Goal: Task Accomplishment & Management: Manage account settings

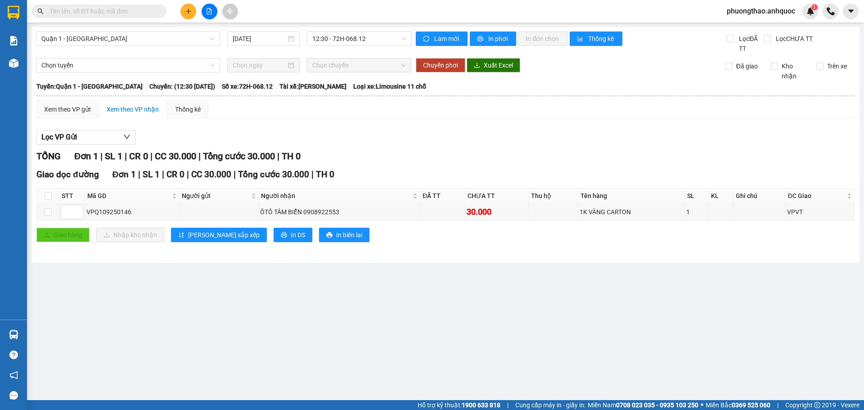
click at [764, 11] on span "phuongthao.anhquoc" at bounding box center [760, 10] width 83 height 11
click at [757, 25] on span "Đăng xuất" at bounding box center [764, 28] width 65 height 10
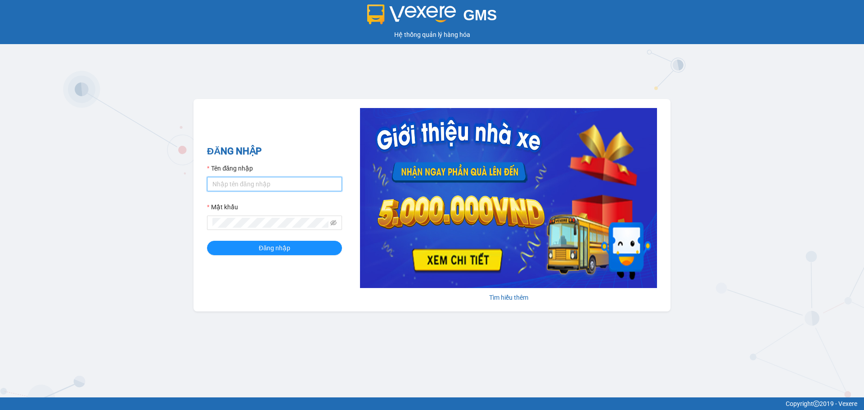
type input "huyentrang.anhquoc"
click at [287, 183] on input "huyentrang.anhquoc" at bounding box center [274, 184] width 135 height 14
type input "yenthanh.anhquoc"
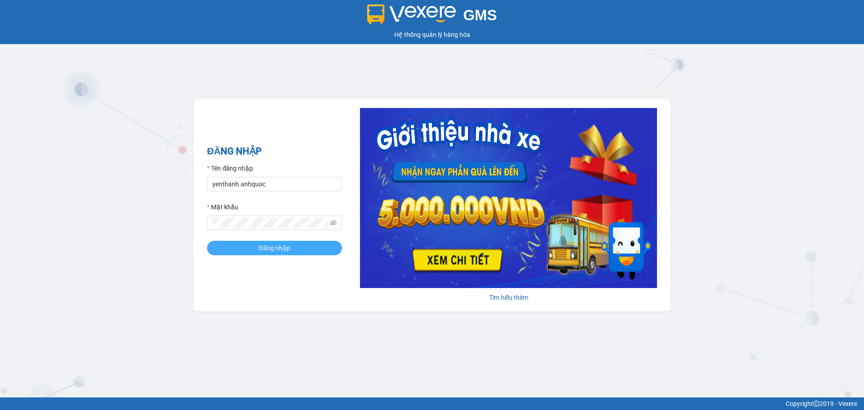
click at [288, 251] on span "Đăng nhập" at bounding box center [274, 248] width 31 height 10
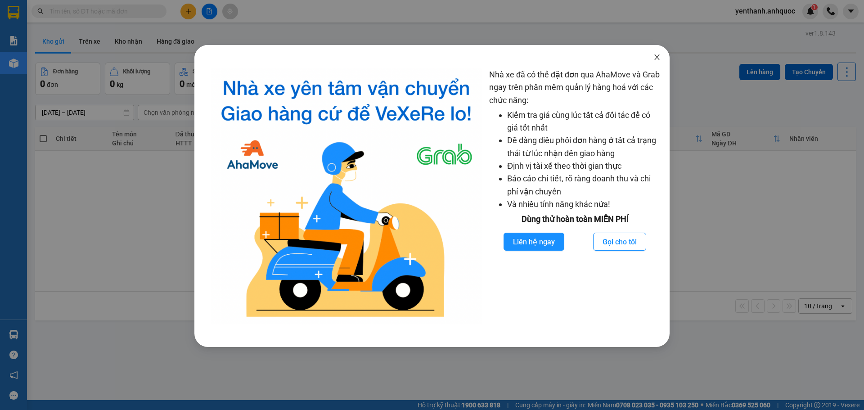
click at [655, 55] on icon "close" at bounding box center [656, 56] width 5 height 5
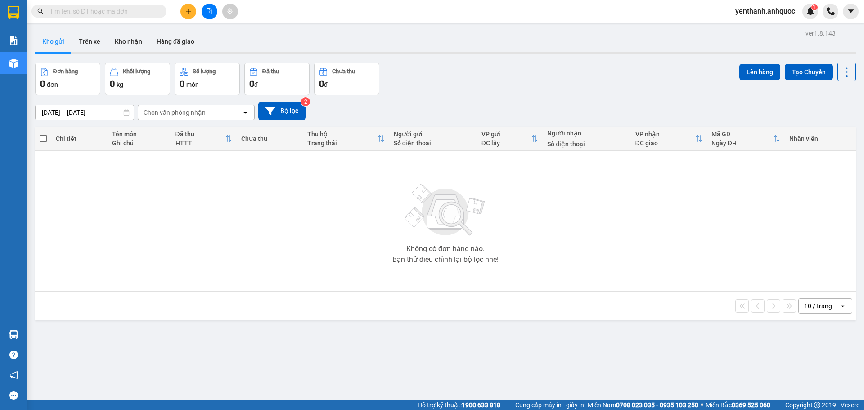
click at [95, 12] on input "text" at bounding box center [102, 11] width 106 height 10
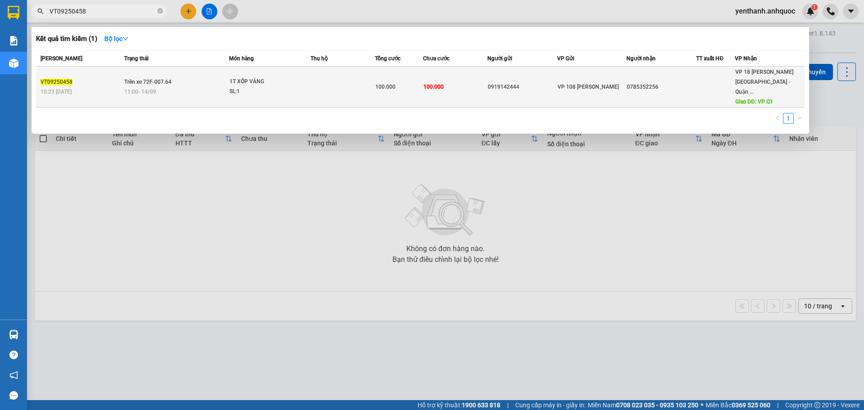
type input "VT09250458"
click at [184, 87] on div "11:00 [DATE]" at bounding box center [176, 92] width 104 height 10
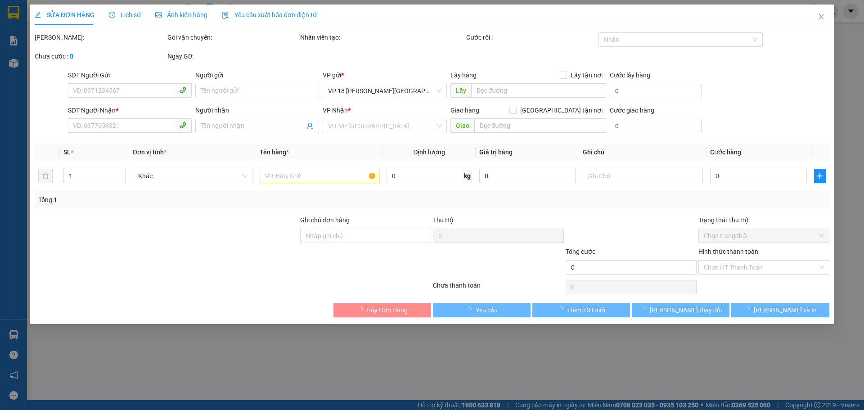
type input "0919142444"
type input "0785352256"
type input "VP Q1"
type input "100.000"
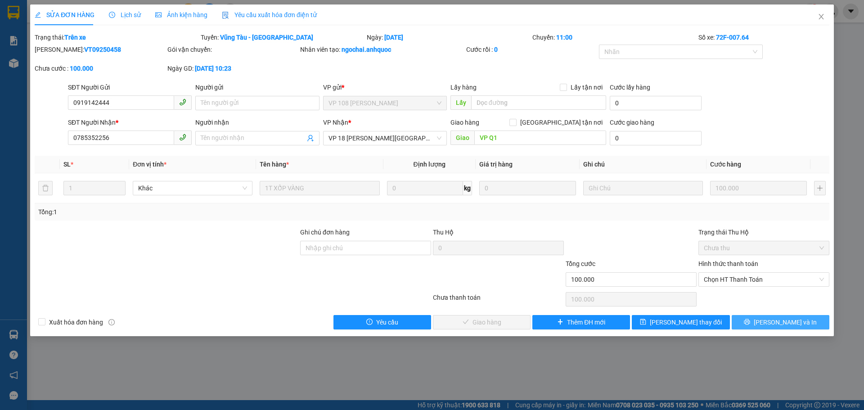
click at [745, 324] on button "[PERSON_NAME] và In" at bounding box center [781, 322] width 98 height 14
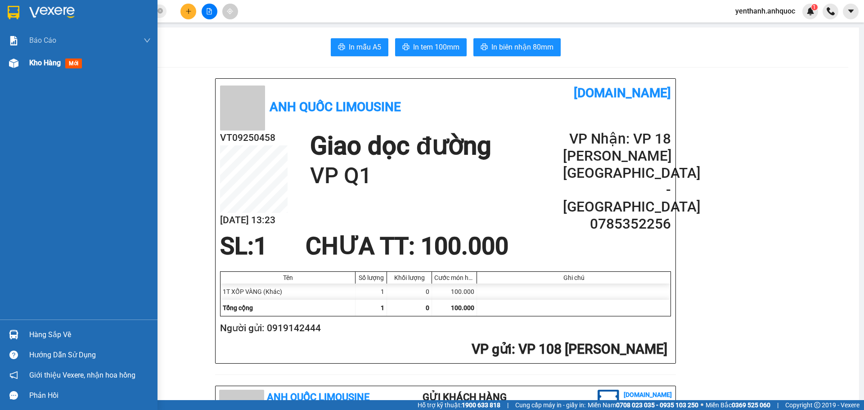
click at [13, 70] on div at bounding box center [14, 63] width 16 height 16
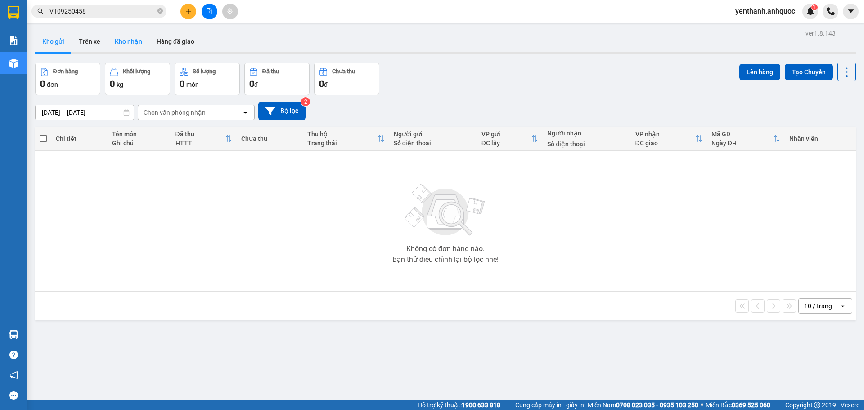
click at [131, 41] on button "Kho nhận" at bounding box center [129, 42] width 42 height 22
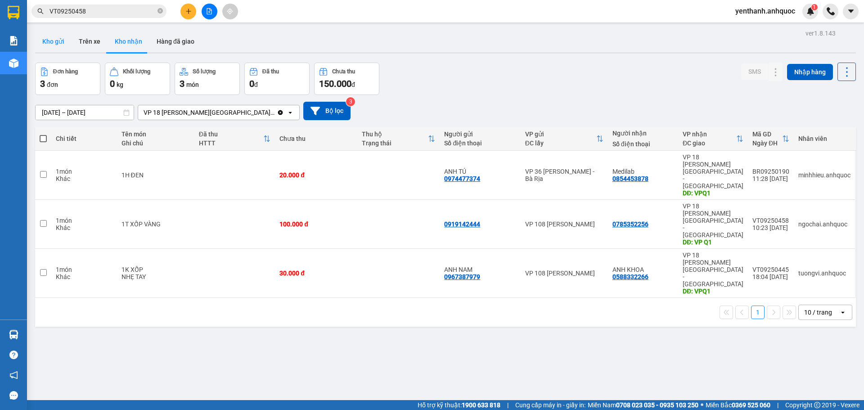
click at [68, 41] on button "Kho gửi" at bounding box center [53, 42] width 36 height 22
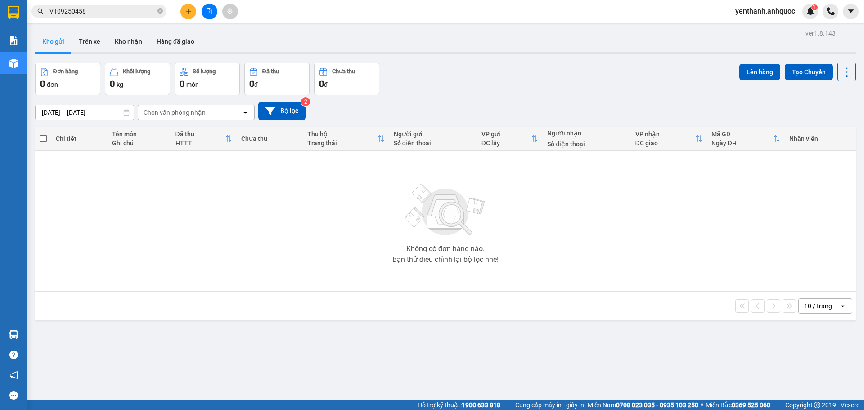
click at [207, 13] on icon "file-add" at bounding box center [209, 11] width 5 height 6
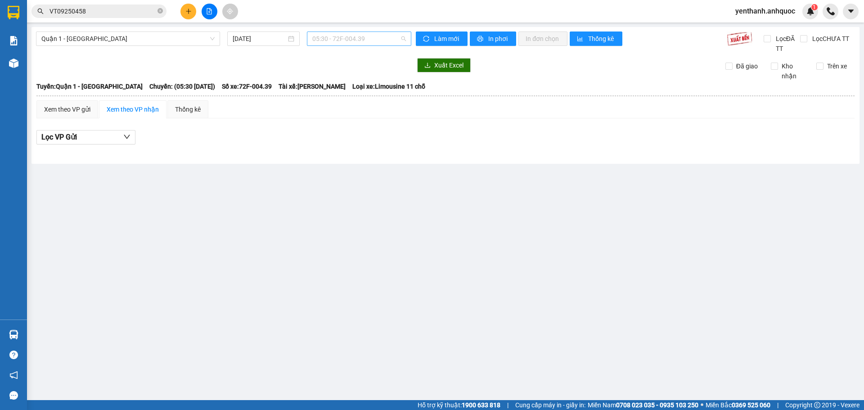
click at [374, 43] on span "05:30 - 72F-004.39" at bounding box center [359, 38] width 94 height 13
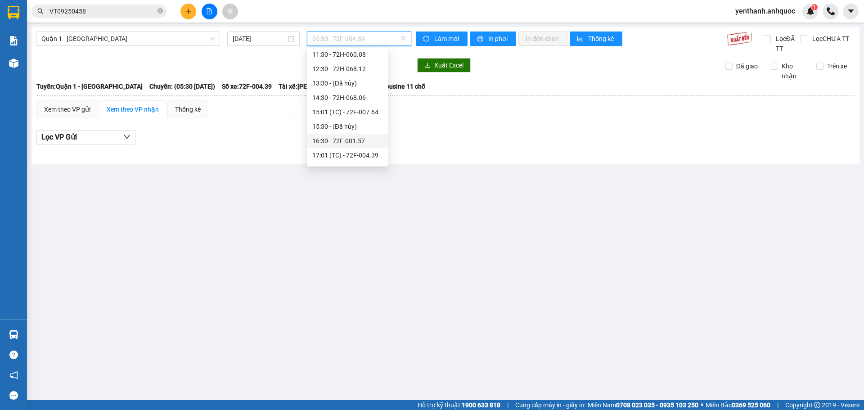
scroll to position [90, 0]
click at [355, 85] on div "12:30 - 72H-068.12" at bounding box center [347, 82] width 70 height 10
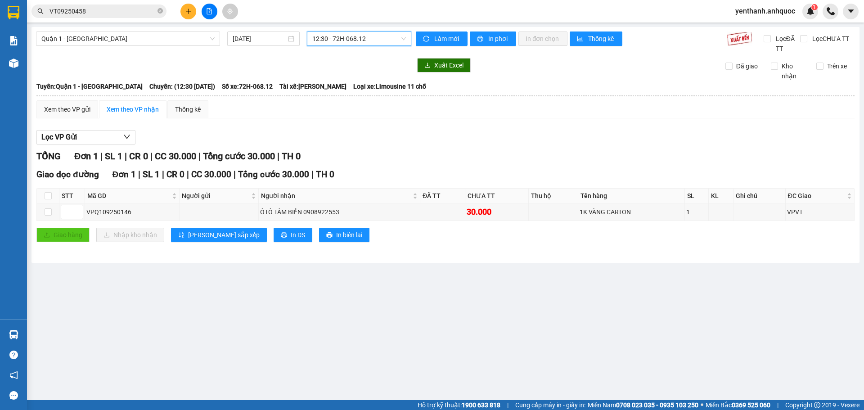
click at [381, 42] on span "12:30 - 72H-068.12" at bounding box center [359, 38] width 94 height 13
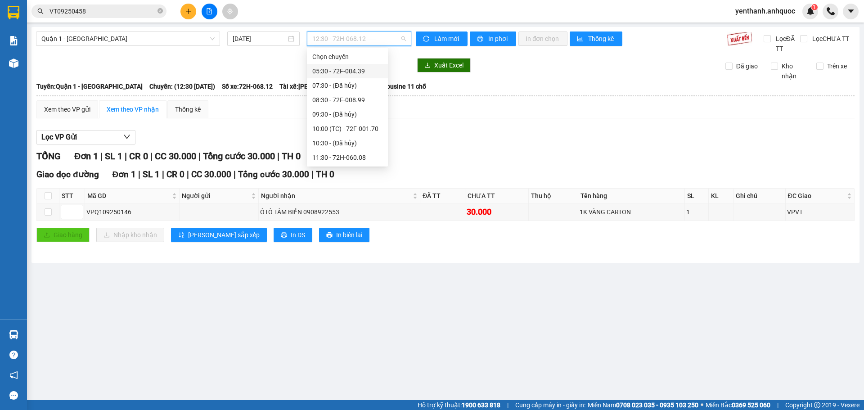
click at [350, 69] on div "05:30 - 72F-004.39" at bounding box center [347, 71] width 70 height 10
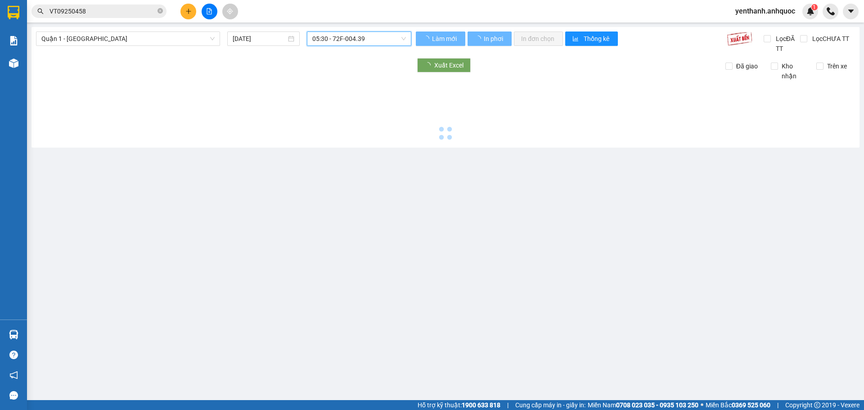
click at [383, 40] on span "05:30 - 72F-004.39" at bounding box center [359, 38] width 94 height 13
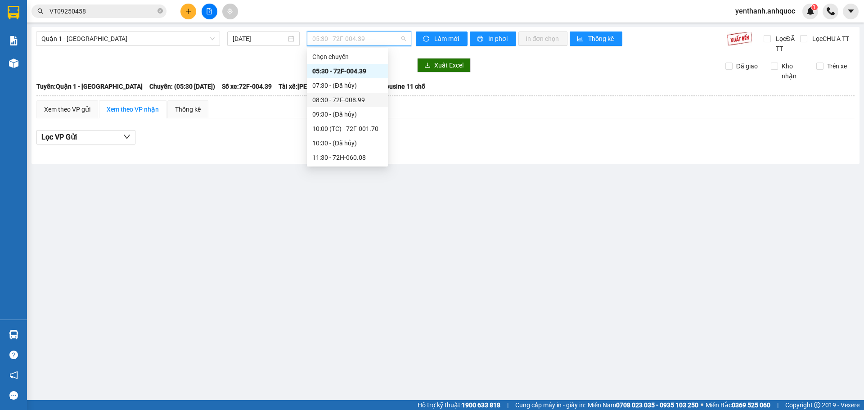
click at [359, 101] on div "08:30 - 72F-008.99" at bounding box center [347, 100] width 70 height 10
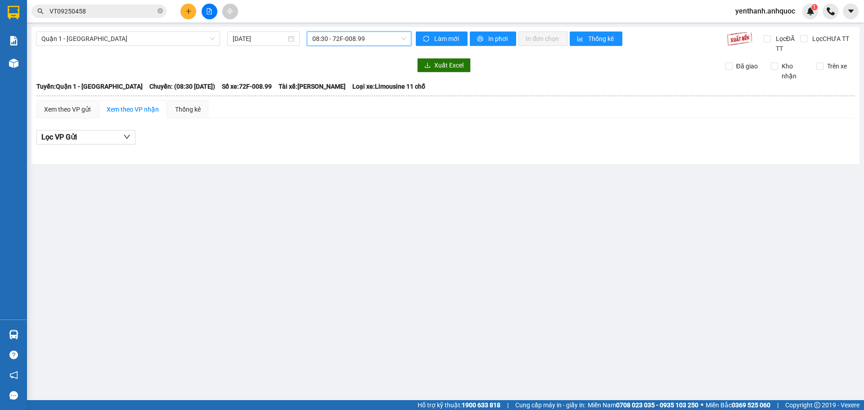
click at [372, 41] on span "08:30 - 72F-008.99" at bounding box center [359, 38] width 94 height 13
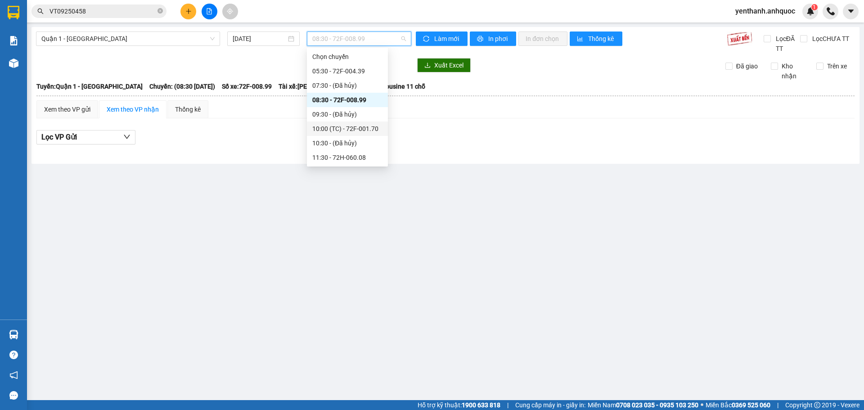
click at [359, 131] on div "10:00 (TC) - 72F-001.70" at bounding box center [347, 129] width 70 height 10
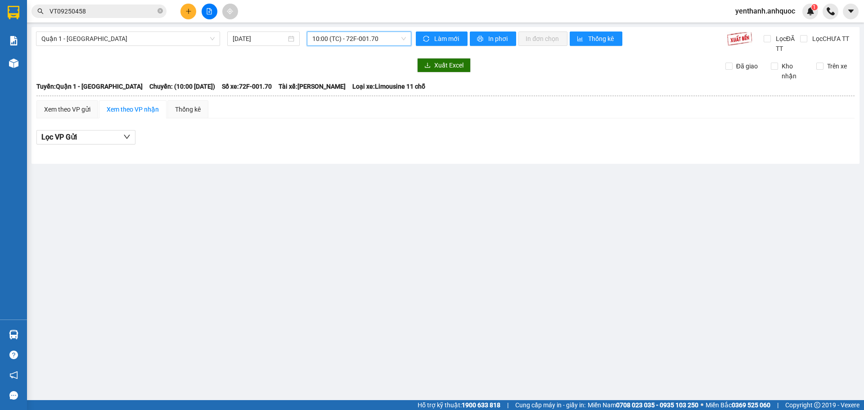
click at [384, 33] on span "10:00 (TC) - 72F-001.70" at bounding box center [359, 38] width 94 height 13
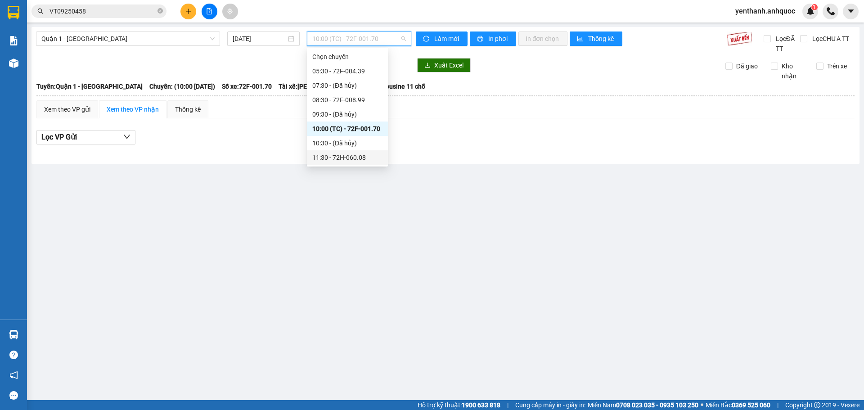
click at [361, 156] on div "11:30 - 72H-060.08" at bounding box center [347, 158] width 70 height 10
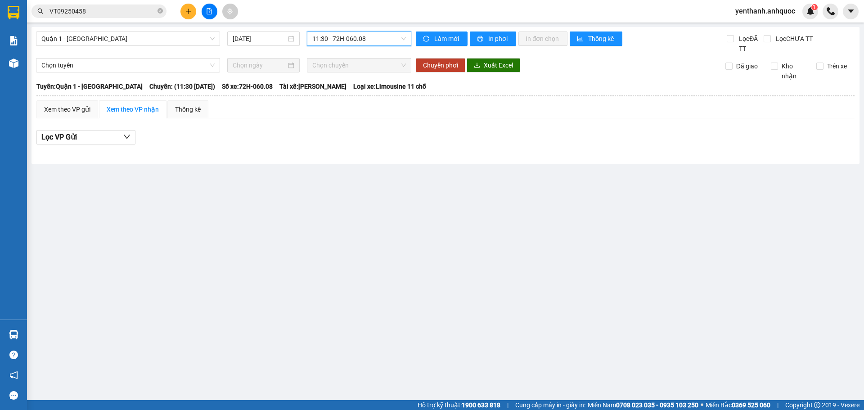
click at [375, 37] on span "11:30 - 72H-060.08" at bounding box center [359, 38] width 94 height 13
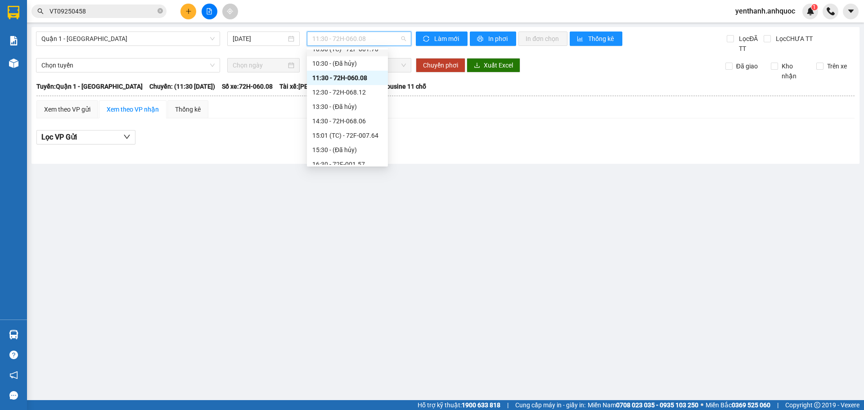
scroll to position [90, 0]
click at [360, 81] on div "12:30 - 72H-068.12" at bounding box center [347, 82] width 70 height 10
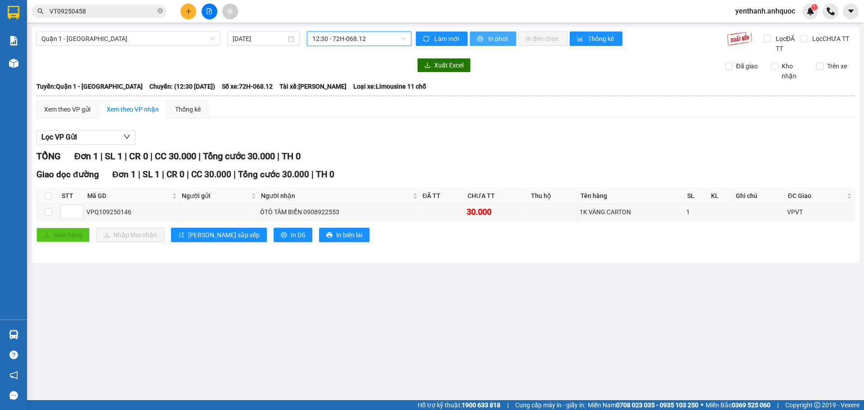
click at [480, 42] on span "printer" at bounding box center [481, 39] width 8 height 7
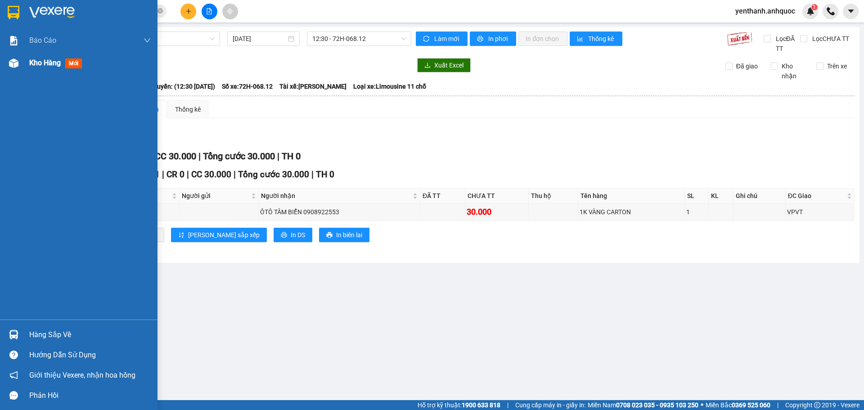
click at [50, 56] on div "Kho hàng mới" at bounding box center [89, 63] width 121 height 22
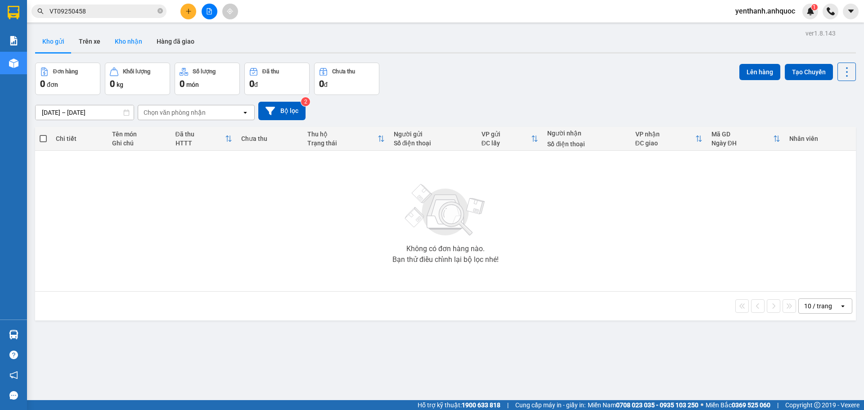
click at [130, 44] on button "Kho nhận" at bounding box center [129, 42] width 42 height 22
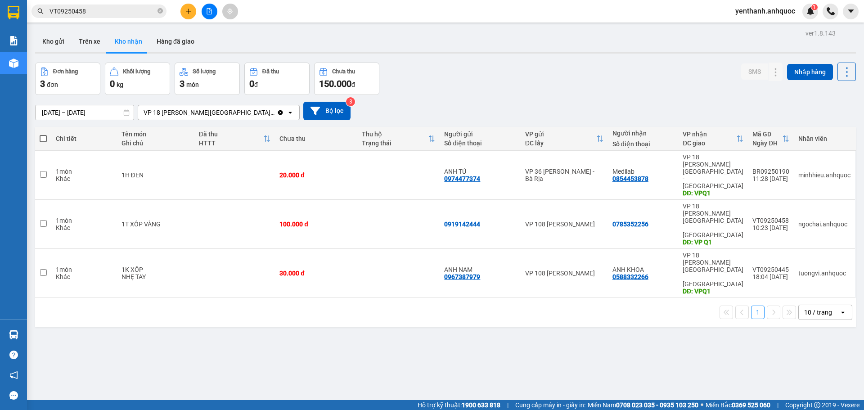
click at [85, 116] on div "ver 1.8.143 Kho gửi Trên xe Kho nhận Hàng đã giao Đơn hàng 3 đơn Khối lượng 0 k…" at bounding box center [445, 232] width 828 height 410
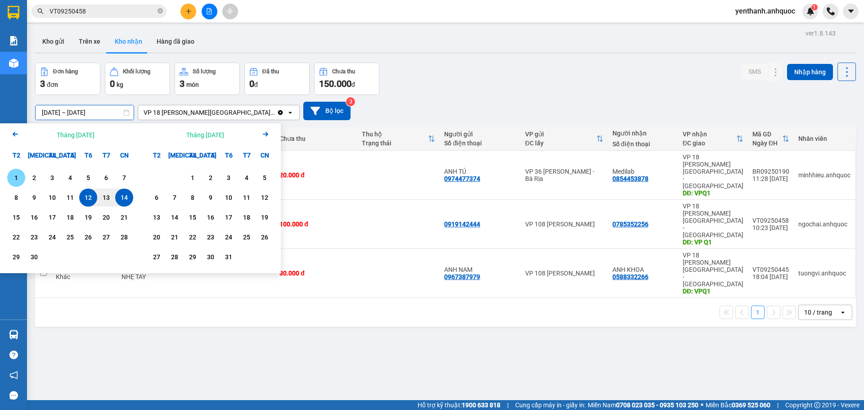
click at [18, 178] on div "1" at bounding box center [16, 177] width 13 height 11
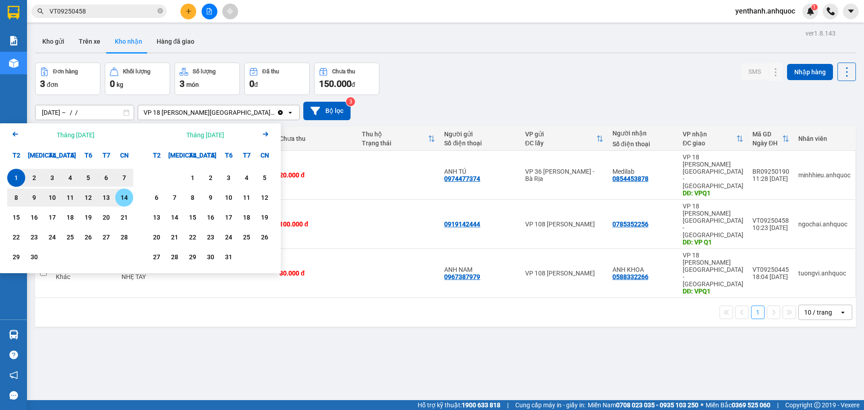
click at [125, 199] on div "14" at bounding box center [124, 197] width 13 height 11
type input "[DATE] – [DATE]"
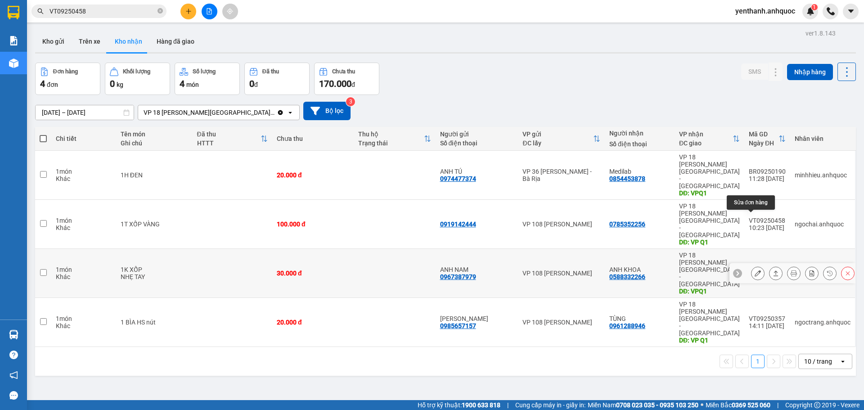
click at [754, 265] on button at bounding box center [757, 273] width 13 height 16
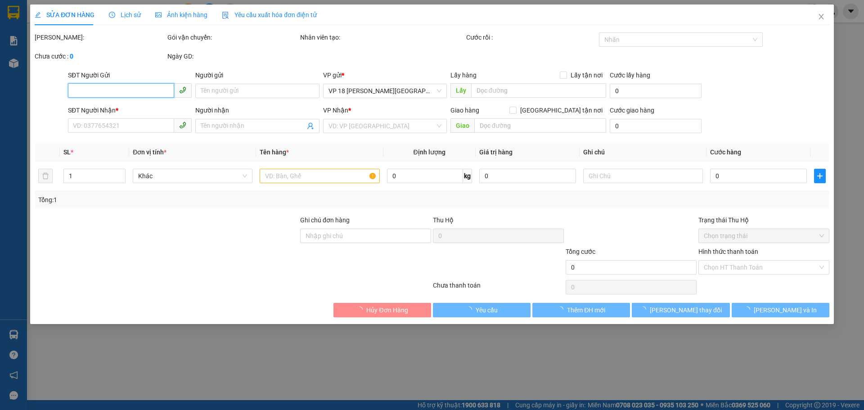
type input "0967387979"
type input "ANH NAM"
type input "0588332266"
type input "ANH KHOA"
type input "VPQ1"
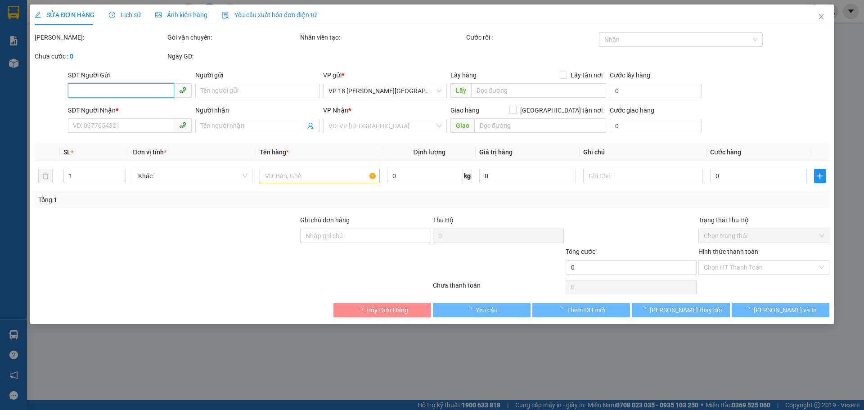
type input "30.000"
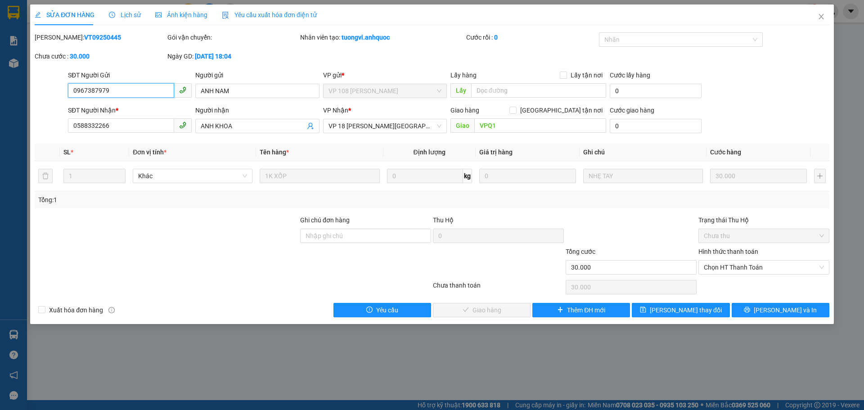
drag, startPoint x: 147, startPoint y: 94, endPoint x: 46, endPoint y: 93, distance: 101.2
click at [46, 93] on div "SĐT Người Gửi 0967387979 0967387979 Người gửi ANH NAM VP gửi * VP 108 [PERSON_N…" at bounding box center [432, 85] width 796 height 31
click at [132, 123] on input "0588332266" at bounding box center [121, 125] width 106 height 14
drag, startPoint x: 132, startPoint y: 123, endPoint x: 50, endPoint y: 125, distance: 82.4
click at [50, 125] on div "SĐT Người Nhận * 0588332266 0588332266 Người nhận ANH KHOA VP Nhận * VP 18 [PER…" at bounding box center [432, 120] width 796 height 31
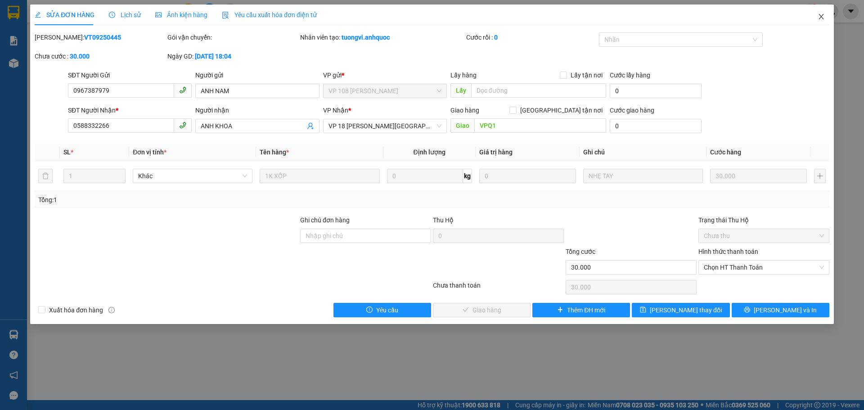
click at [818, 19] on icon "close" at bounding box center [821, 16] width 7 height 7
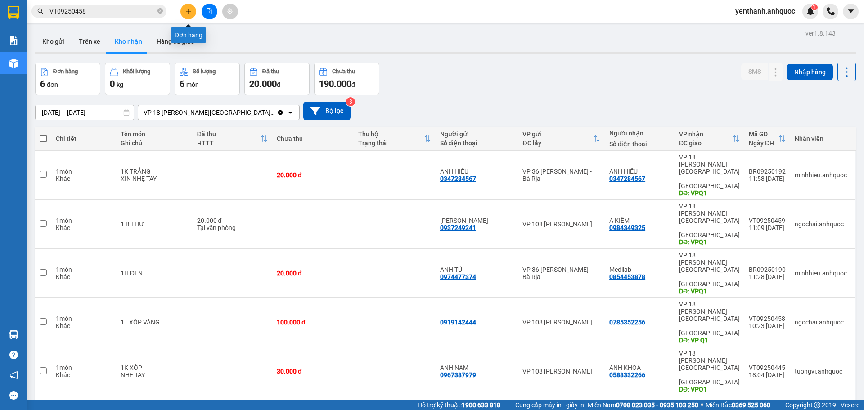
click at [190, 13] on icon "plus" at bounding box center [188, 11] width 6 height 6
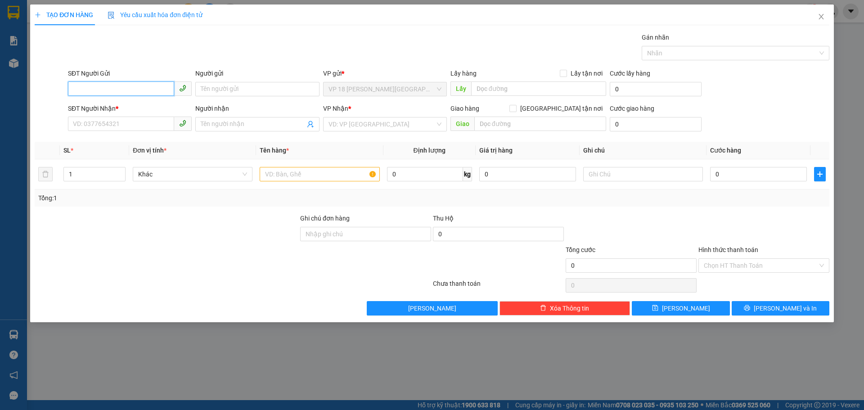
paste input "0588332266"
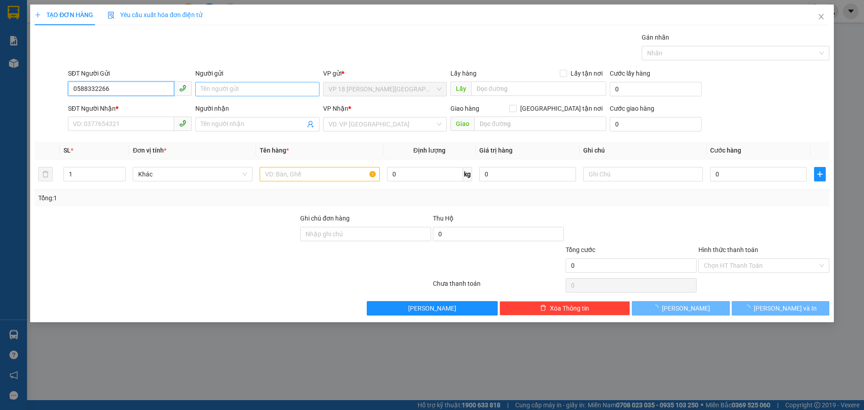
type input "0588332266"
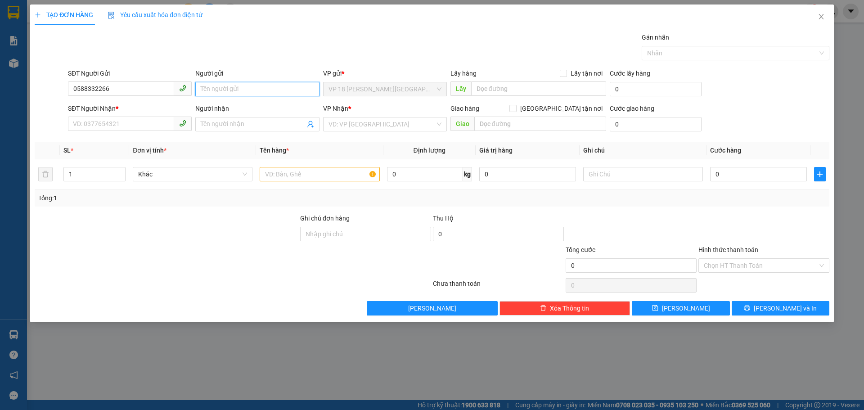
click at [242, 87] on input "Người gửi" at bounding box center [257, 89] width 124 height 14
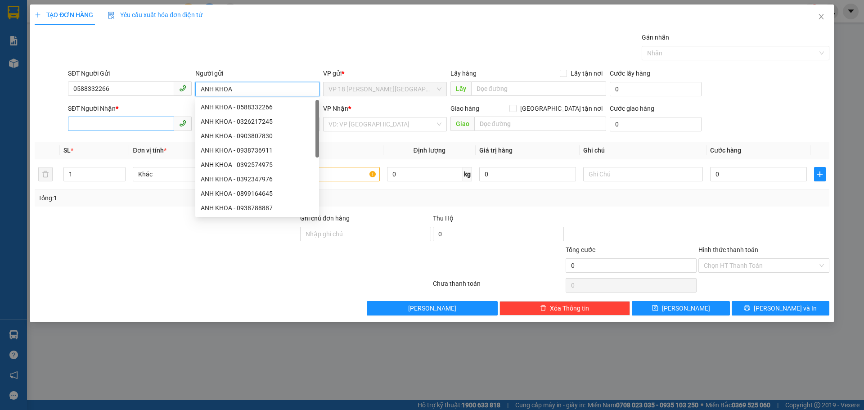
type input "ANH KHOA"
click at [141, 125] on input "SĐT Người Nhận *" at bounding box center [121, 124] width 106 height 14
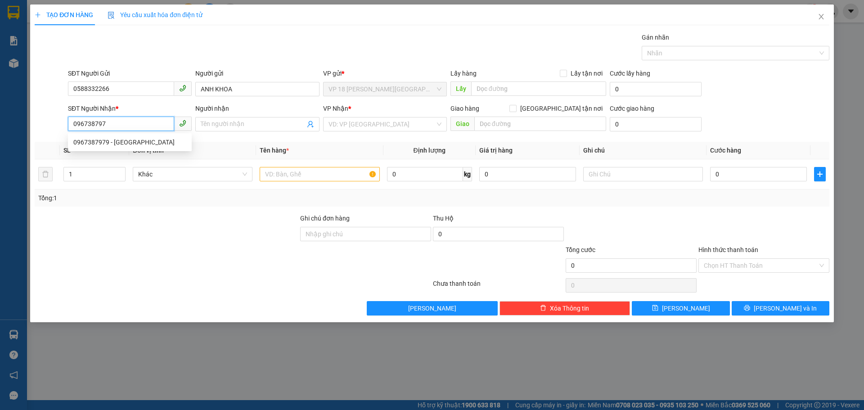
type input "0967387979"
click at [146, 144] on div "0967387979 - [GEOGRAPHIC_DATA]" at bounding box center [129, 142] width 113 height 10
type input "ANH NAM"
type input "VPVT"
type input "TM VPQ1 10/9 THẢO"
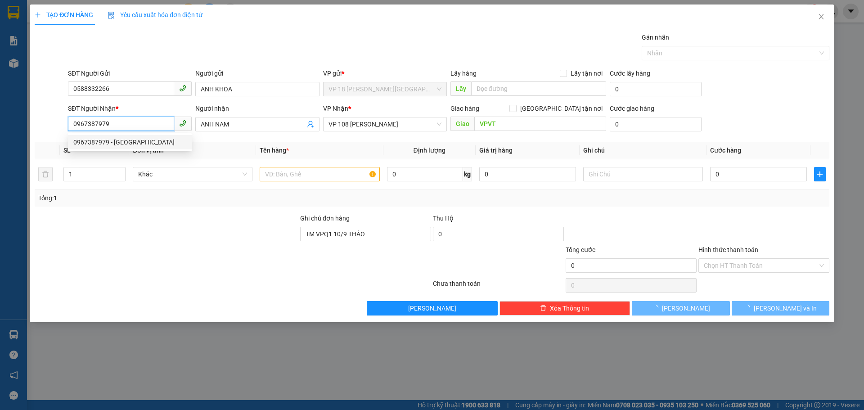
type input "30.000"
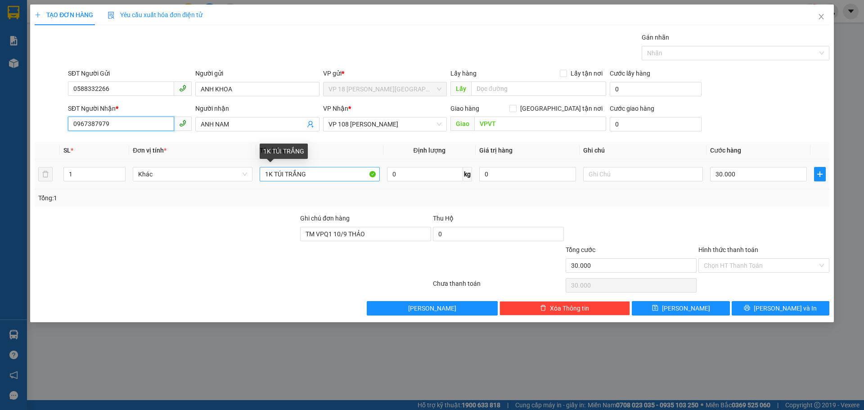
type input "0967387979"
click at [324, 177] on input "1K TÚI TRẮNG" at bounding box center [320, 174] width 120 height 14
type input "1T NÂU"
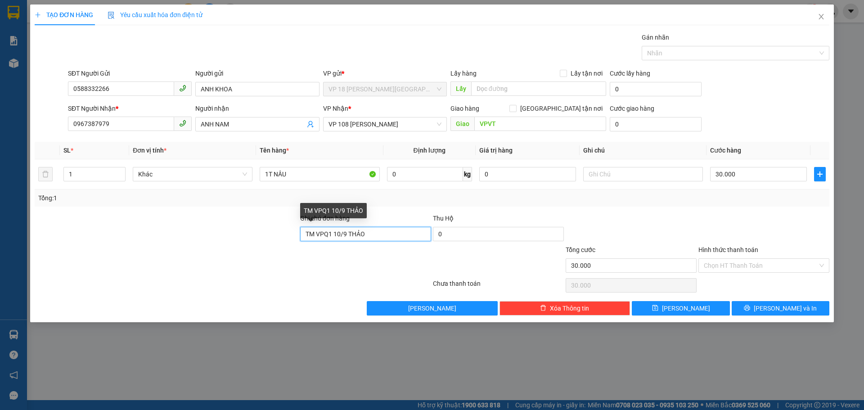
click at [406, 229] on input "TM VPQ1 10/9 THẢO" at bounding box center [365, 234] width 131 height 14
type input "SCB 14/9 THANH"
click at [748, 263] on input "Hình thức thanh toán" at bounding box center [761, 265] width 114 height 13
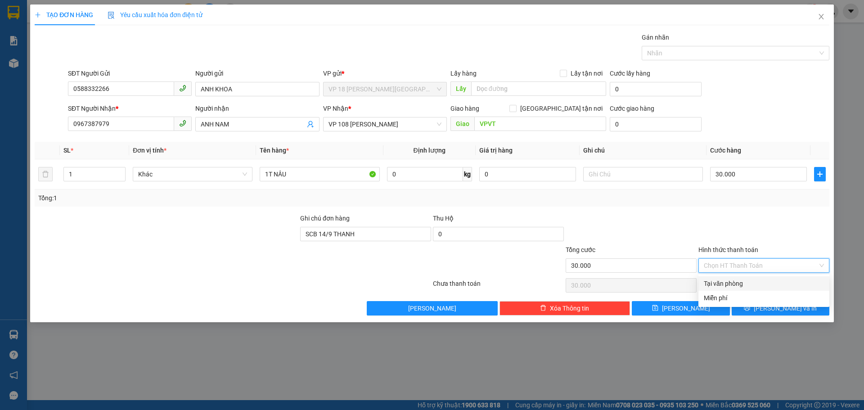
click at [741, 288] on div "Tại văn phòng" at bounding box center [763, 283] width 131 height 14
type input "0"
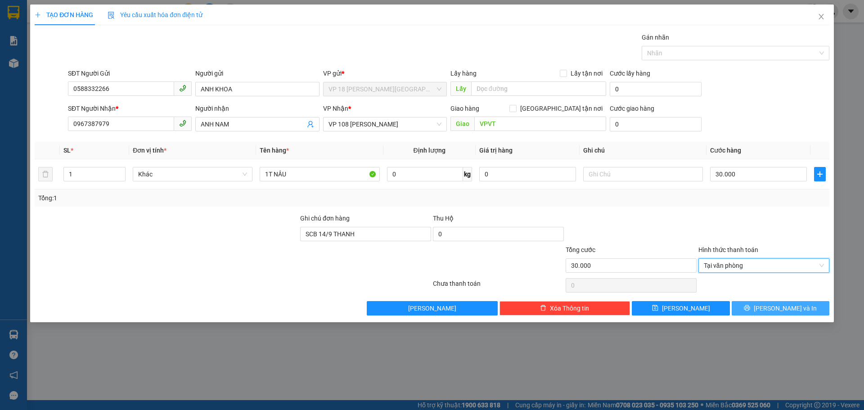
click at [771, 308] on button "[PERSON_NAME] và In" at bounding box center [781, 308] width 98 height 14
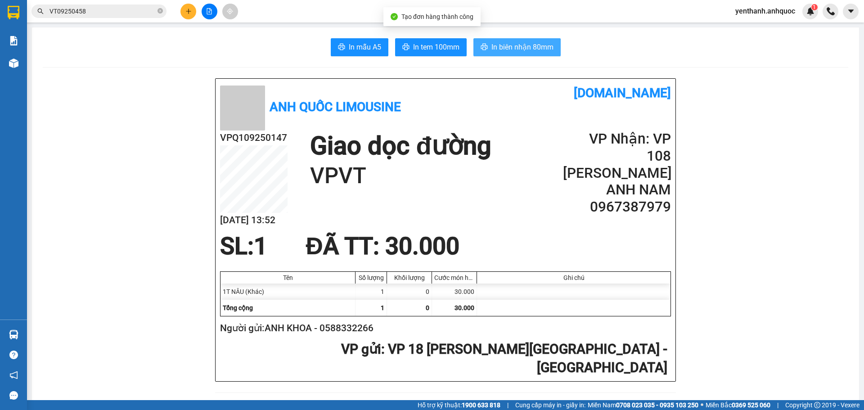
click at [512, 45] on span "In biên nhận 80mm" at bounding box center [522, 46] width 62 height 11
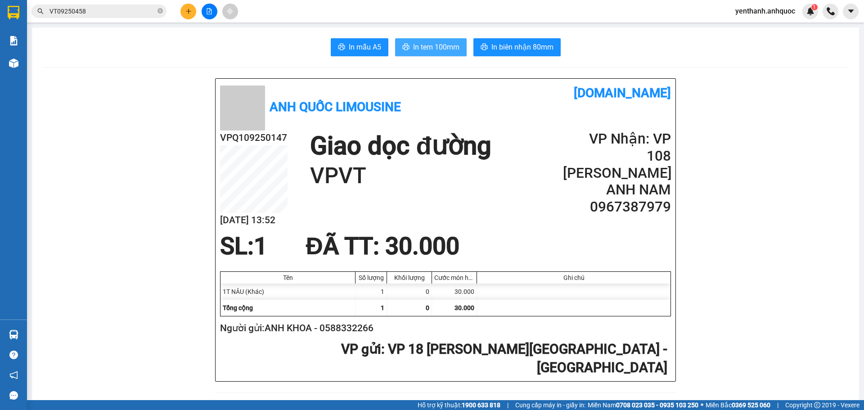
click at [429, 48] on span "In tem 100mm" at bounding box center [436, 46] width 46 height 11
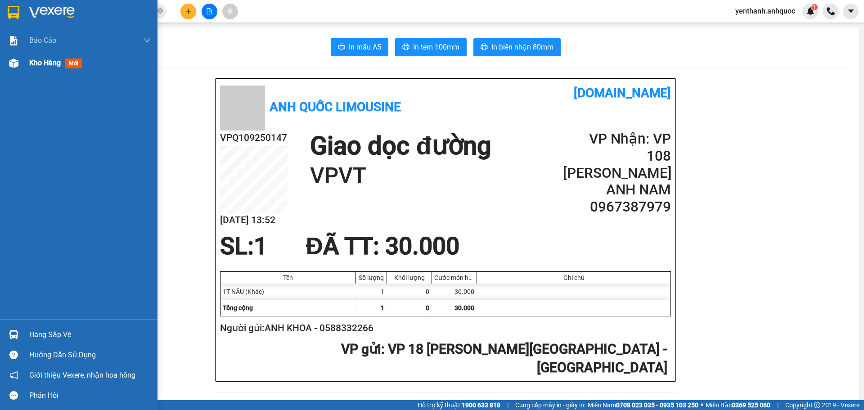
click at [46, 63] on span "Kho hàng" at bounding box center [44, 62] width 31 height 9
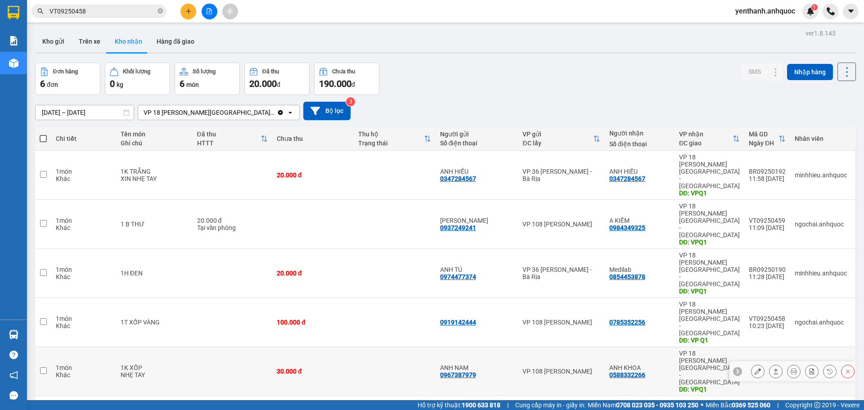
click at [758, 364] on div at bounding box center [802, 370] width 103 height 13
click at [755, 364] on button at bounding box center [757, 372] width 13 height 16
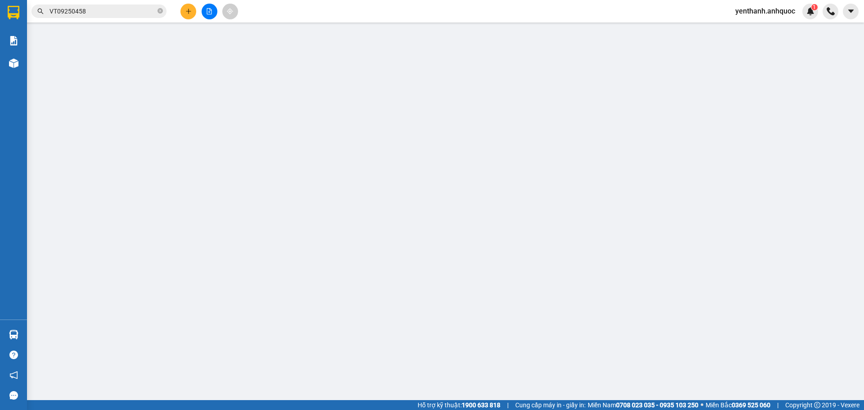
type input "0967387979"
type input "ANH NAM"
type input "0588332266"
type input "ANH KHOA"
type input "VPQ1"
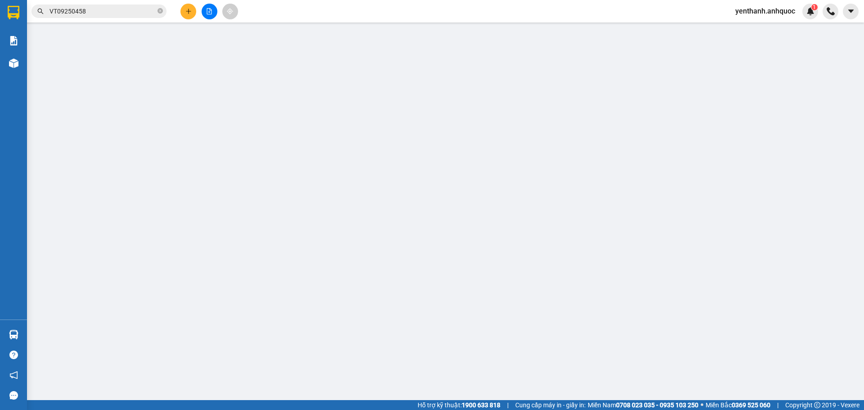
type input "30.000"
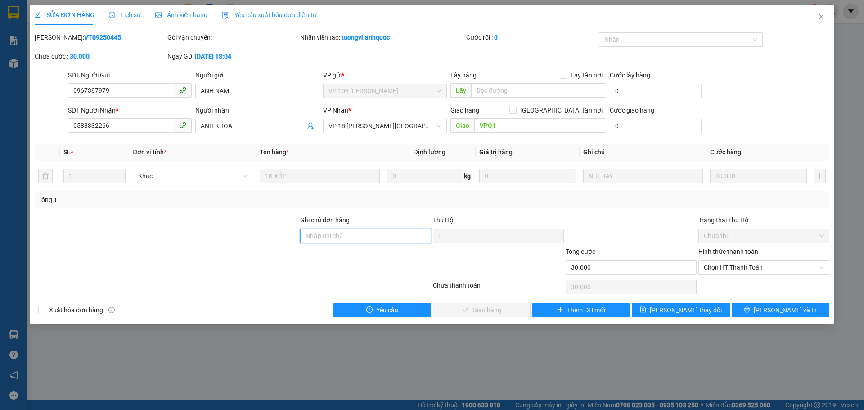
click at [370, 236] on input "Ghi chú đơn hàng" at bounding box center [365, 236] width 131 height 14
type input "SCB 14/9 THANH"
click at [733, 270] on span "Chọn HT Thanh Toán" at bounding box center [764, 267] width 120 height 13
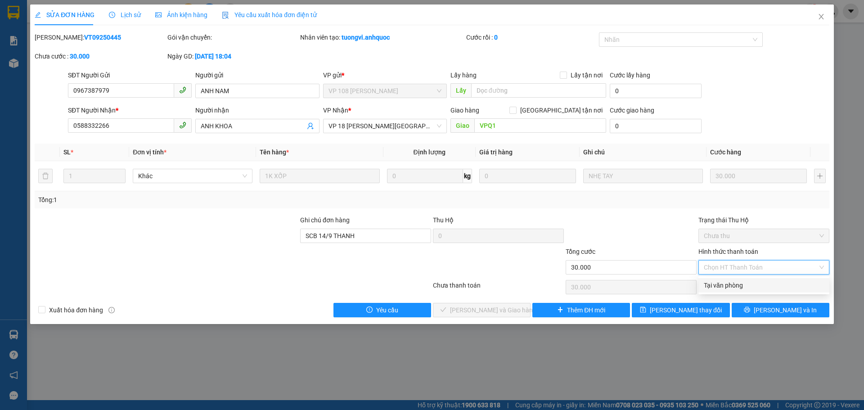
click at [732, 281] on div "Tại văn phòng" at bounding box center [764, 285] width 120 height 10
type input "0"
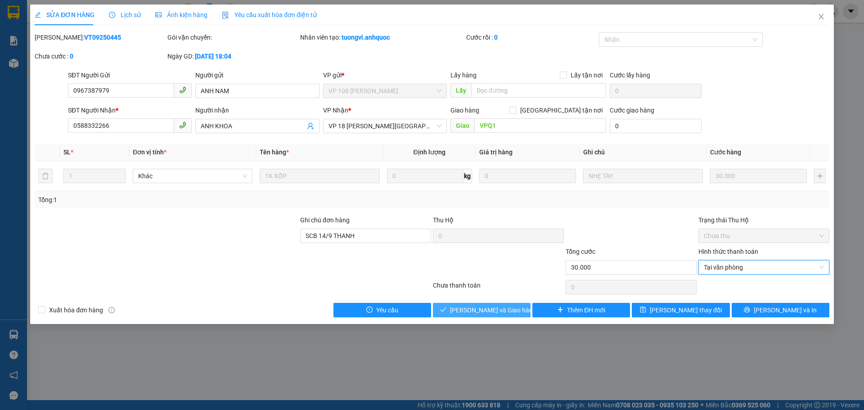
click at [465, 308] on span "[PERSON_NAME] và Giao hàng" at bounding box center [493, 310] width 86 height 10
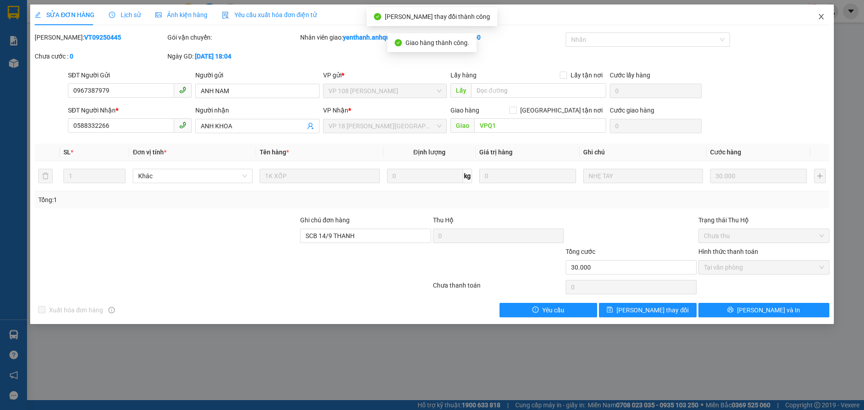
click at [820, 17] on icon "close" at bounding box center [821, 16] width 7 height 7
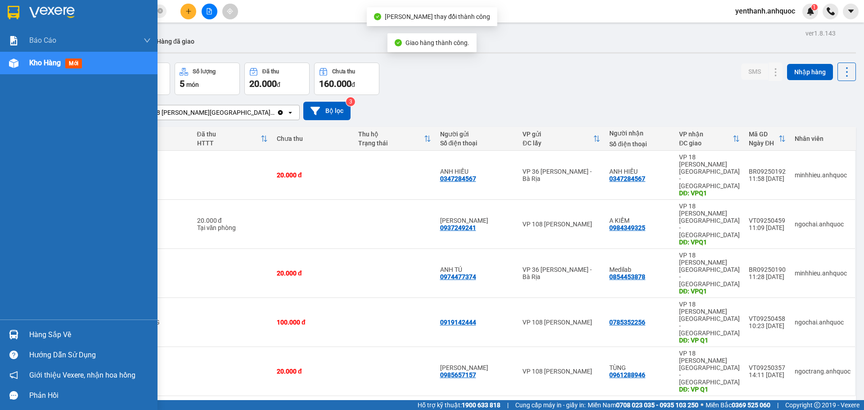
click at [55, 68] on div "Kho hàng mới" at bounding box center [57, 62] width 56 height 11
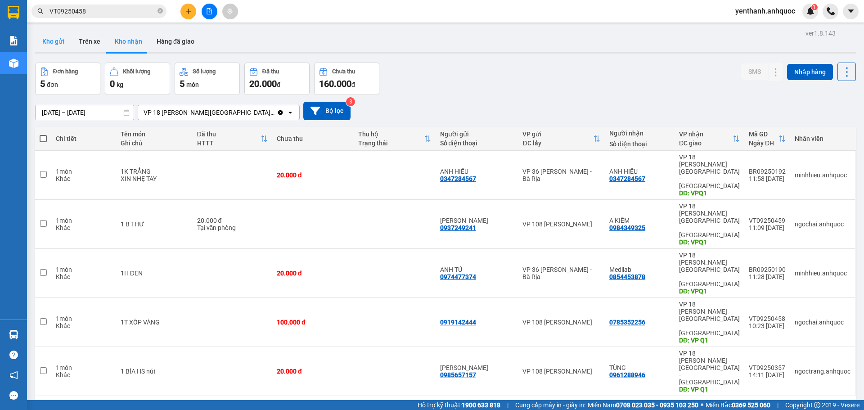
click at [63, 40] on button "Kho gửi" at bounding box center [53, 42] width 36 height 22
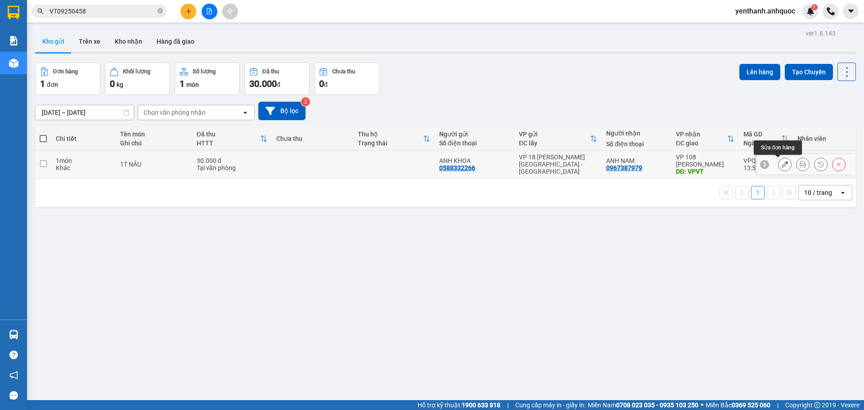
click at [782, 164] on icon at bounding box center [785, 164] width 6 height 6
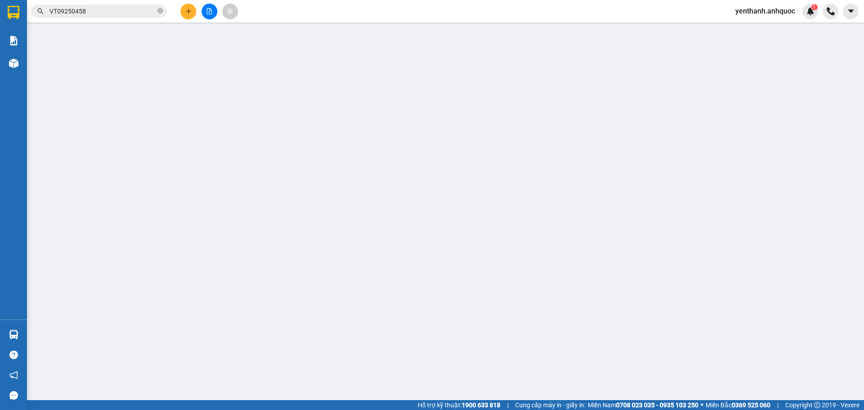
type input "0588332266"
type input "ANH KHOA"
type input "0967387979"
type input "ANH NAM"
type input "VPVT"
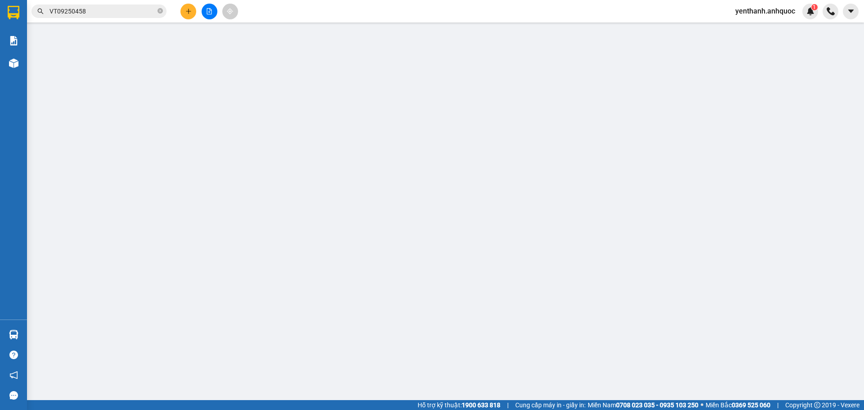
type input "SCB 14/9 THANH"
type input "30.000"
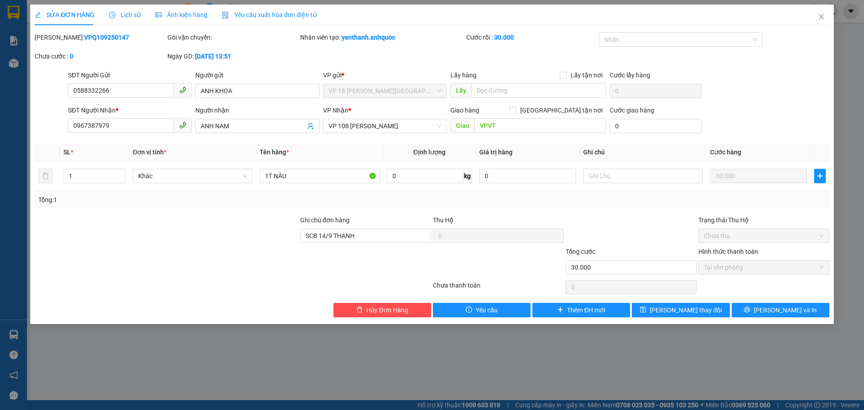
drag, startPoint x: 116, startPoint y: 40, endPoint x: 55, endPoint y: 38, distance: 60.8
click at [55, 38] on div "[PERSON_NAME]: VPQ109250147" at bounding box center [100, 37] width 131 height 10
drag, startPoint x: 135, startPoint y: 125, endPoint x: 57, endPoint y: 126, distance: 78.3
click at [57, 126] on div "SĐT Người Nhận * 0967387979 0967387979 Người nhận ANH NAM VP Nhận * VP 108 [PER…" at bounding box center [432, 120] width 796 height 31
drag, startPoint x: 131, startPoint y: 92, endPoint x: 53, endPoint y: 90, distance: 78.8
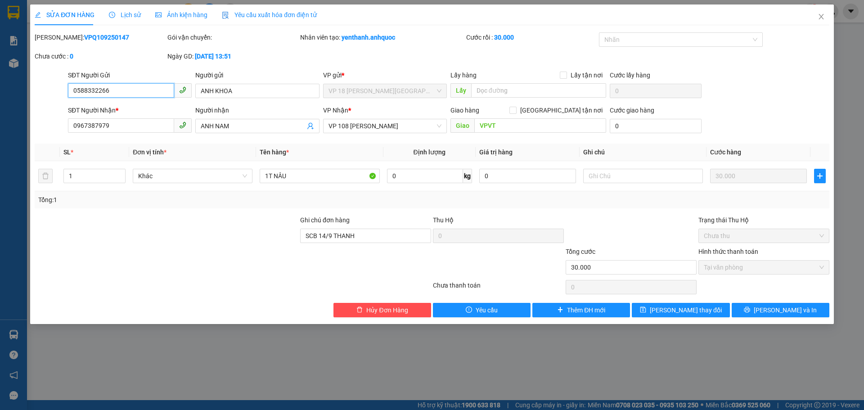
click at [53, 90] on div "SĐT Người Gửi 0588332266 0588332266 Người gửi ANH KHOA VP gửi * VP 18 [PERSON_N…" at bounding box center [432, 85] width 796 height 31
click at [820, 18] on icon "close" at bounding box center [821, 16] width 7 height 7
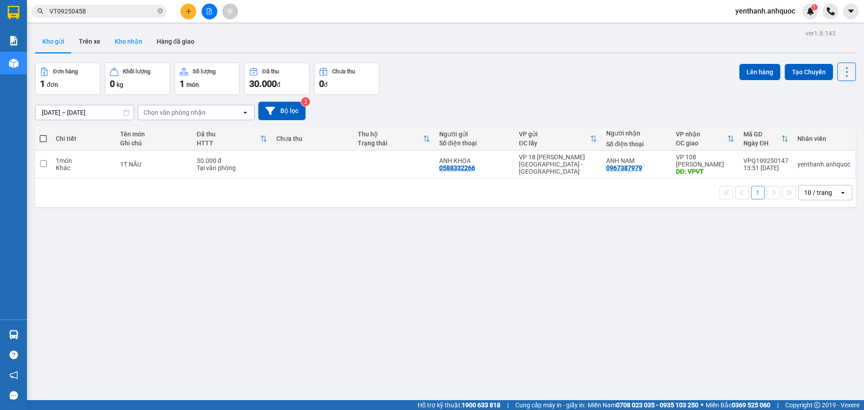
click at [139, 41] on button "Kho nhận" at bounding box center [129, 42] width 42 height 22
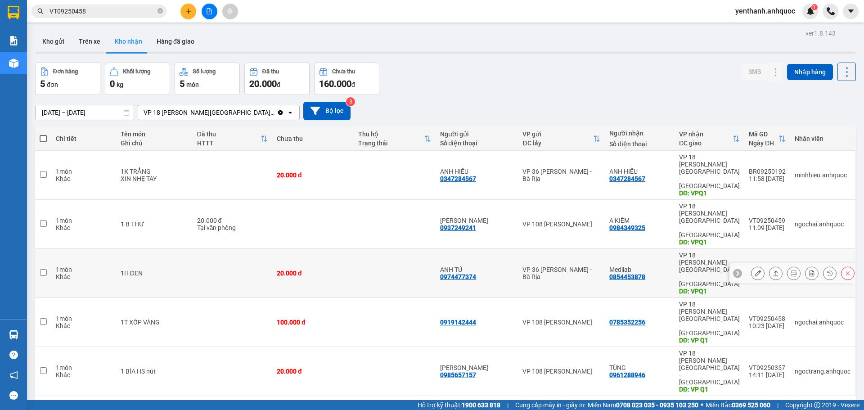
click at [754, 265] on button at bounding box center [757, 273] width 13 height 16
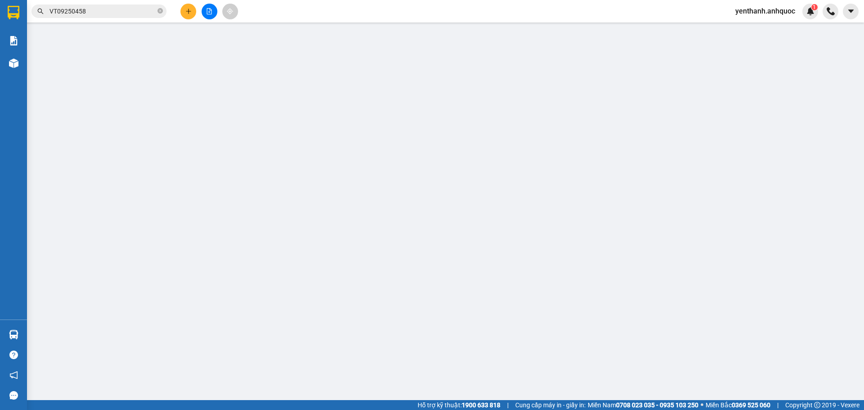
type input "0974477374"
type input "ANH TÚ"
type input "0854453878"
type input "Medilab"
type input "VPQ1"
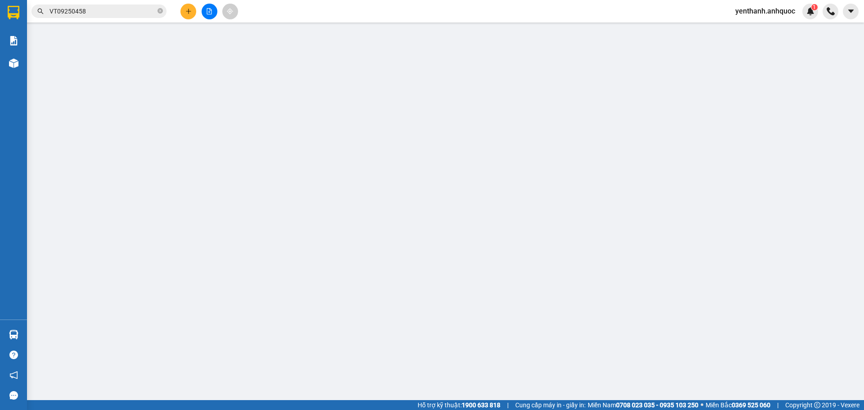
type input "20.000"
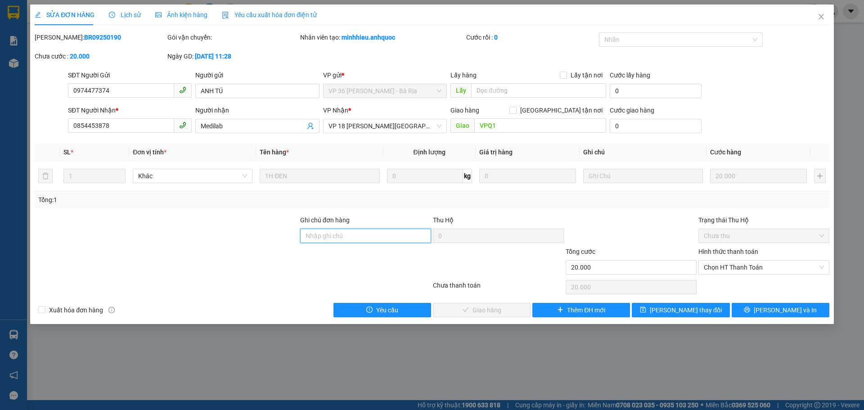
click at [338, 231] on input "Ghi chú đơn hàng" at bounding box center [365, 236] width 131 height 14
click at [751, 268] on span "Chọn HT Thanh Toán" at bounding box center [764, 267] width 120 height 13
type input "SCB 14/9 THANH"
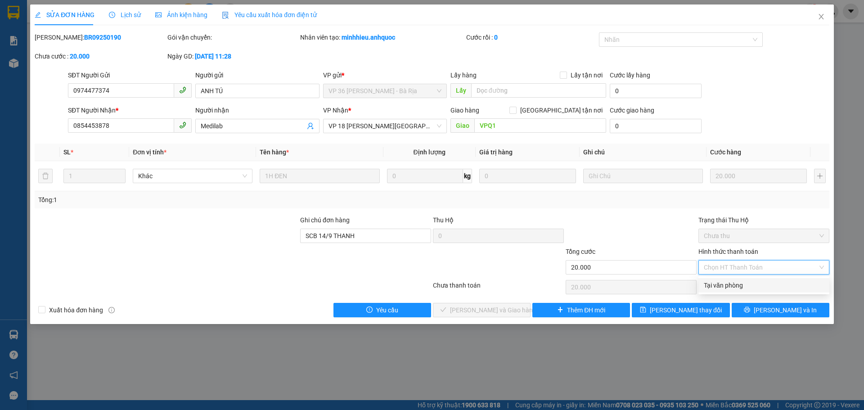
click at [745, 283] on div "Tại văn phòng" at bounding box center [764, 285] width 120 height 10
type input "0"
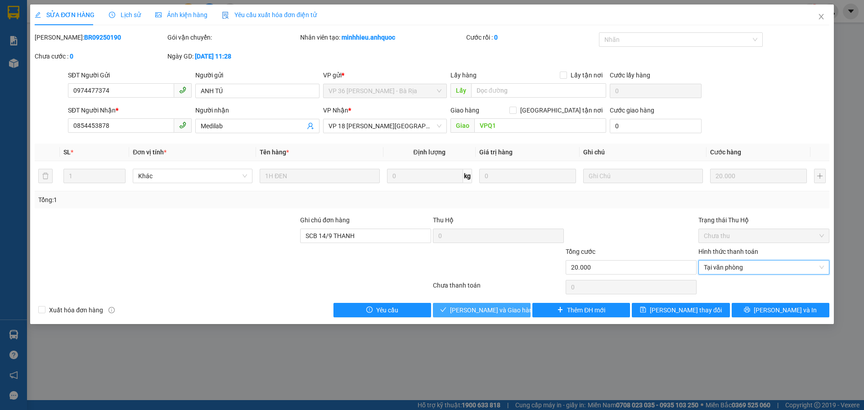
click at [499, 306] on span "[PERSON_NAME] và Giao hàng" at bounding box center [493, 310] width 86 height 10
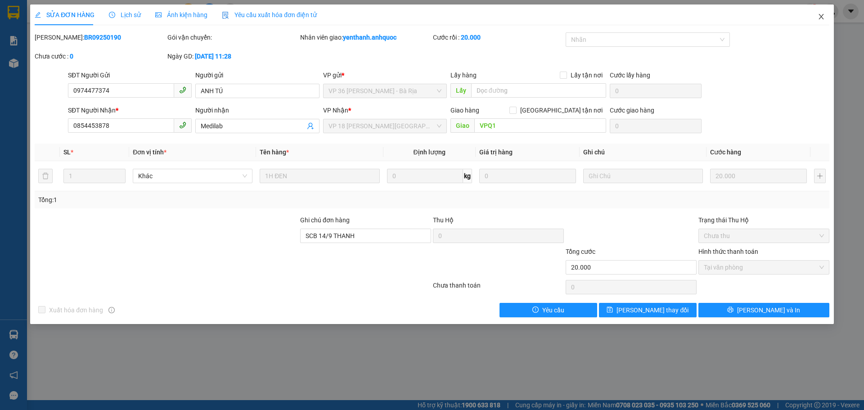
click at [825, 18] on span "Close" at bounding box center [821, 16] width 25 height 25
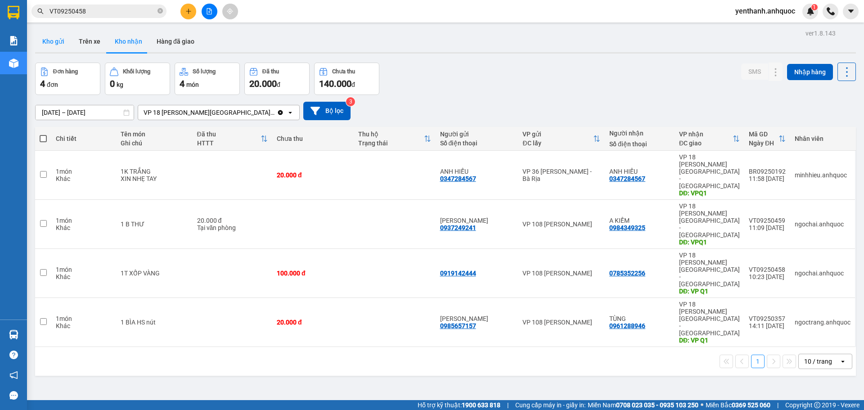
click at [59, 45] on button "Kho gửi" at bounding box center [53, 42] width 36 height 22
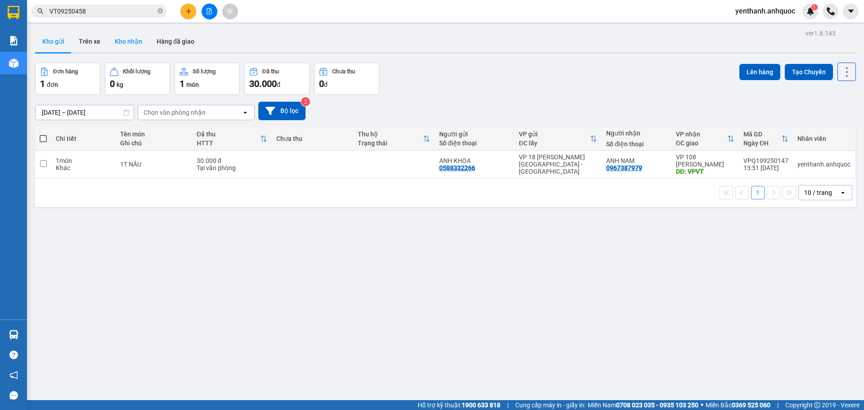
click at [126, 44] on button "Kho nhận" at bounding box center [129, 42] width 42 height 22
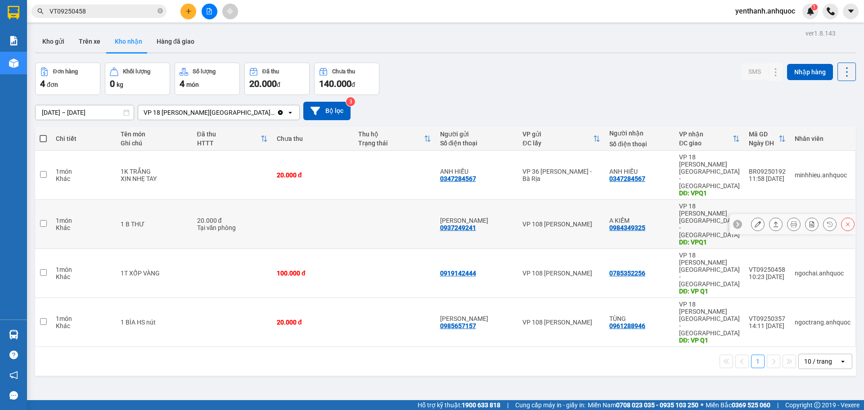
click at [755, 221] on icon at bounding box center [758, 224] width 6 height 6
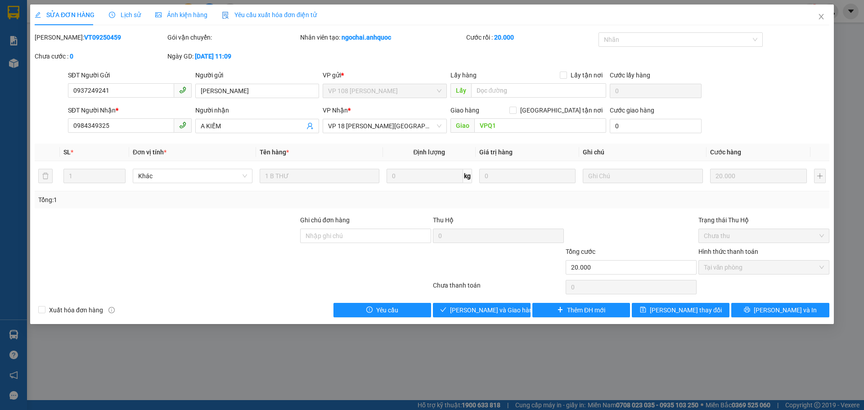
type input "0937249241"
type input "[PERSON_NAME]"
type input "0984349325"
type input "A KIẾM"
type input "VPQ1"
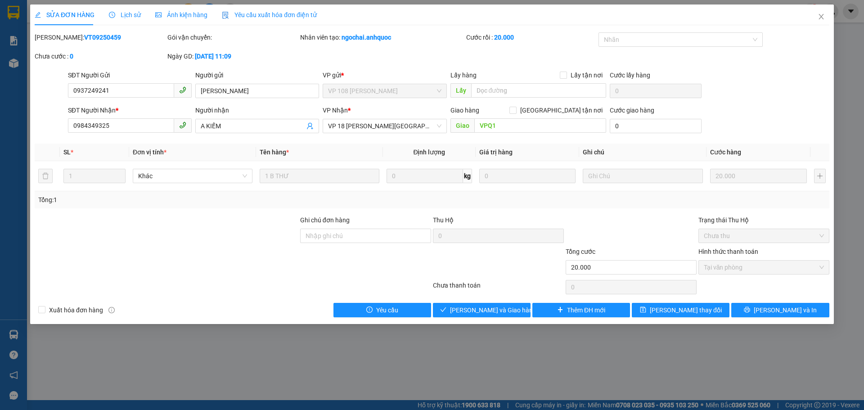
type input "20.000"
click at [469, 306] on button "Giao hàng" at bounding box center [482, 310] width 98 height 14
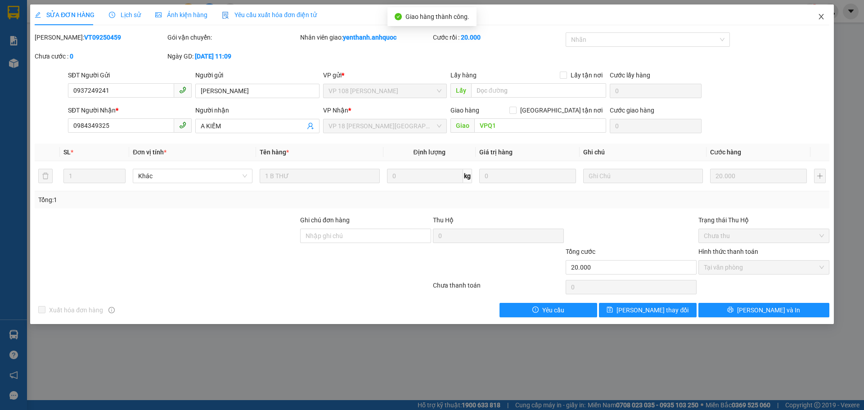
click at [821, 21] on span "Close" at bounding box center [821, 16] width 25 height 25
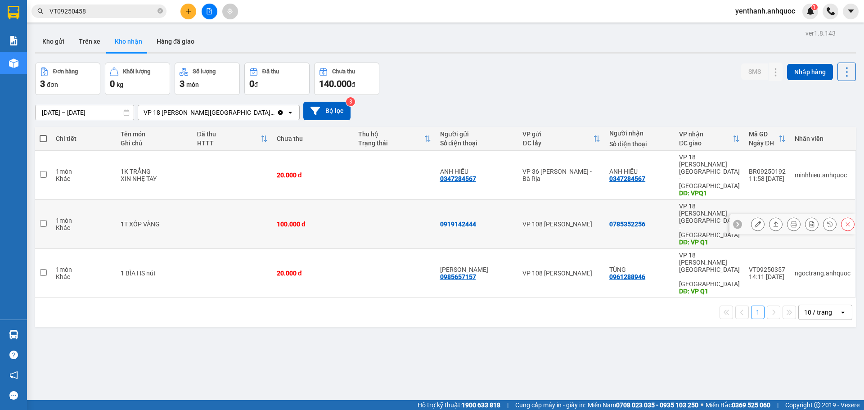
click at [751, 216] on button at bounding box center [757, 224] width 13 height 16
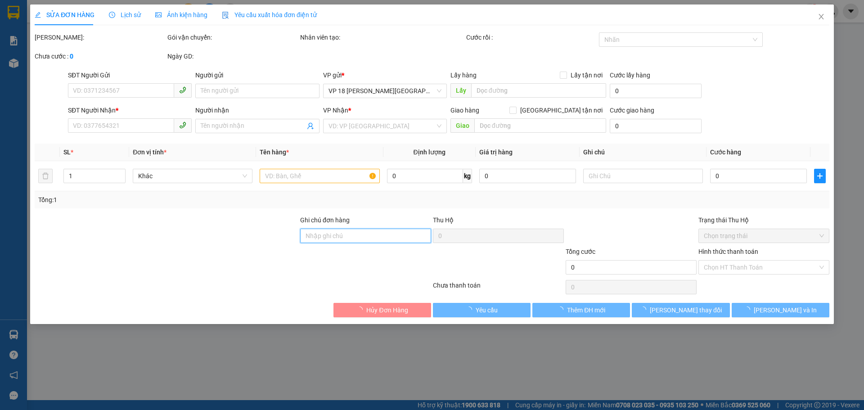
click at [355, 232] on input "Ghi chú đơn hàng" at bounding box center [365, 236] width 131 height 14
type input "0919142444"
type input "0785352256"
type input "VP Q1"
type input "100.000"
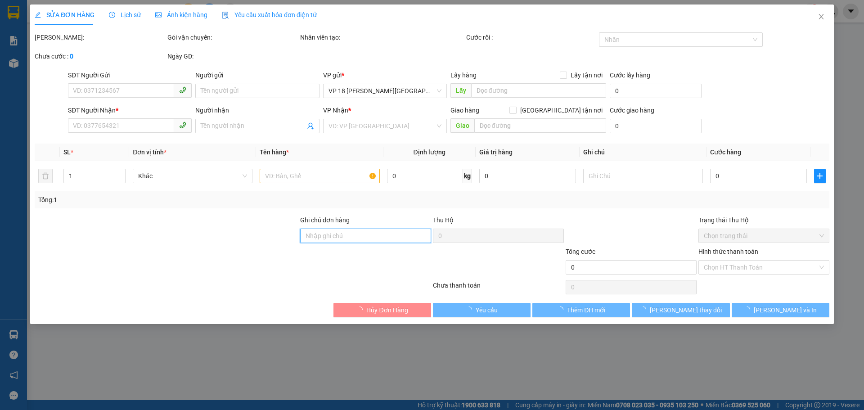
type input "100.000"
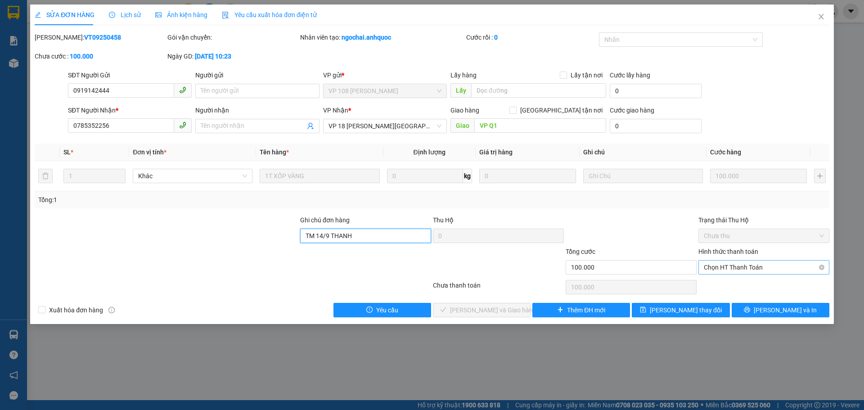
click at [718, 266] on span "Chọn HT Thanh Toán" at bounding box center [764, 267] width 120 height 13
type input "TM 14/9 THANH"
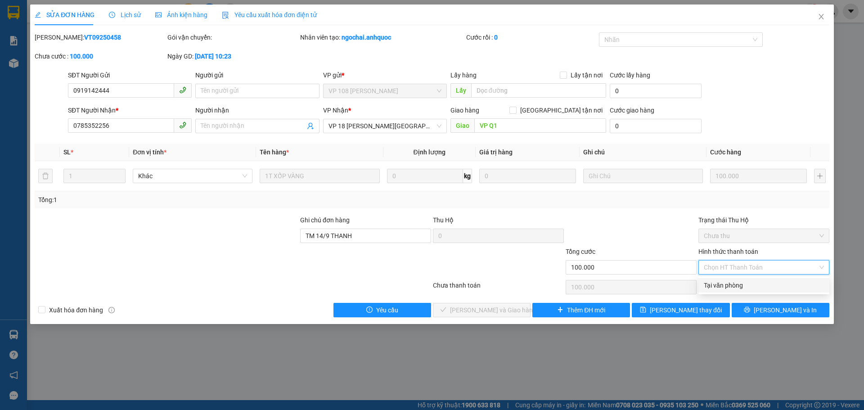
click at [730, 283] on div "Tại văn phòng" at bounding box center [764, 285] width 120 height 10
type input "0"
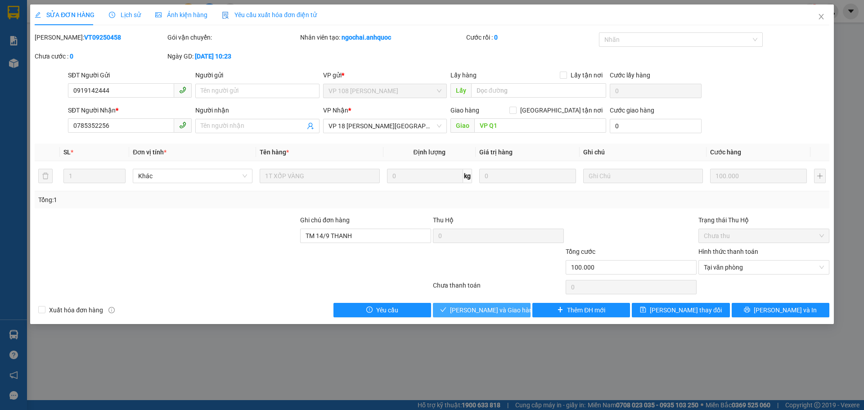
click at [499, 307] on span "[PERSON_NAME] và Giao hàng" at bounding box center [493, 310] width 86 height 10
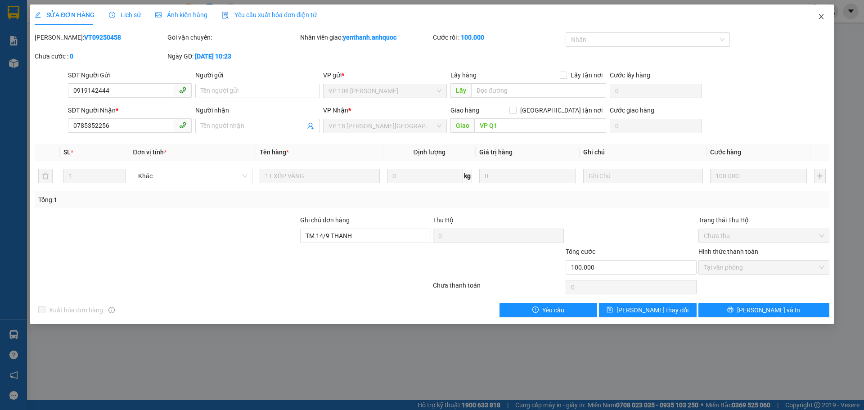
click at [827, 21] on span "Close" at bounding box center [821, 16] width 25 height 25
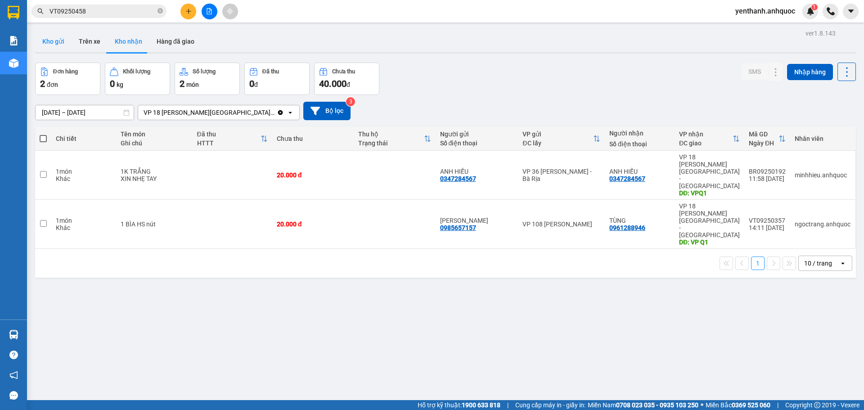
click at [56, 36] on button "Kho gửi" at bounding box center [53, 42] width 36 height 22
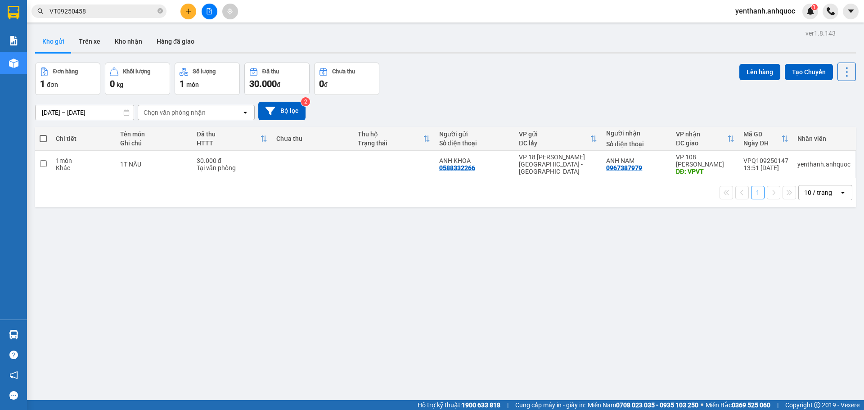
click at [43, 140] on span at bounding box center [43, 138] width 7 height 7
click at [43, 134] on input "checkbox" at bounding box center [43, 134] width 0 height 0
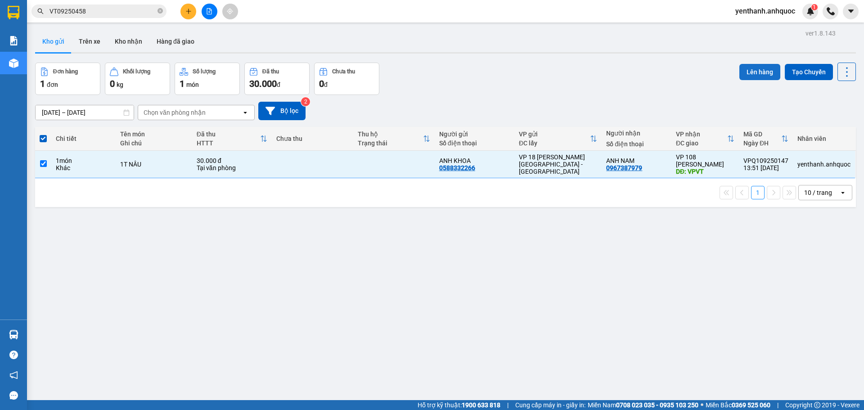
click at [753, 71] on button "Lên hàng" at bounding box center [759, 72] width 41 height 16
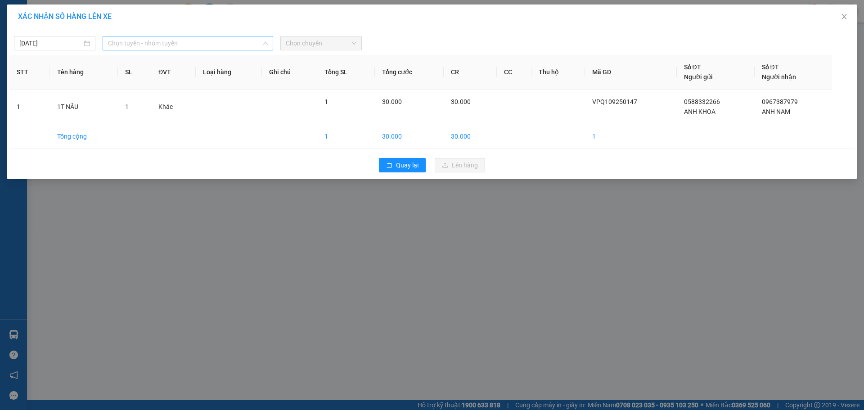
click at [233, 47] on span "Chọn tuyến - nhóm tuyến" at bounding box center [188, 42] width 160 height 13
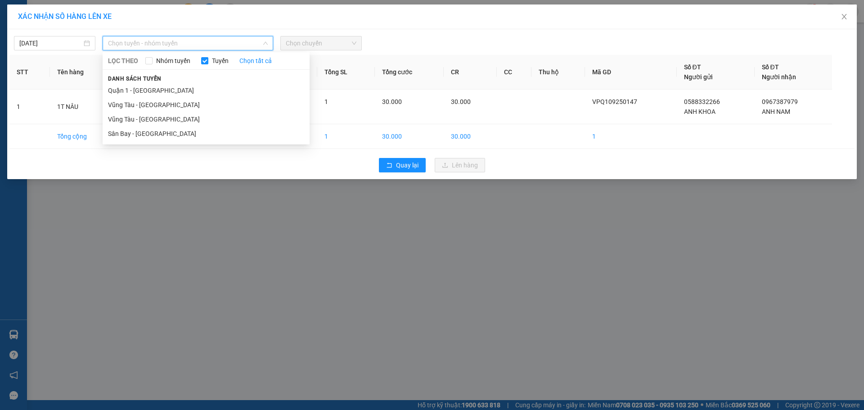
click at [226, 82] on div "Danh sách tuyến Quận 1 - [GEOGRAPHIC_DATA] [GEOGRAPHIC_DATA] - Quận 1 [GEOGRAPH…" at bounding box center [206, 106] width 207 height 67
click at [226, 90] on li "Quận 1 - [GEOGRAPHIC_DATA]" at bounding box center [206, 90] width 207 height 14
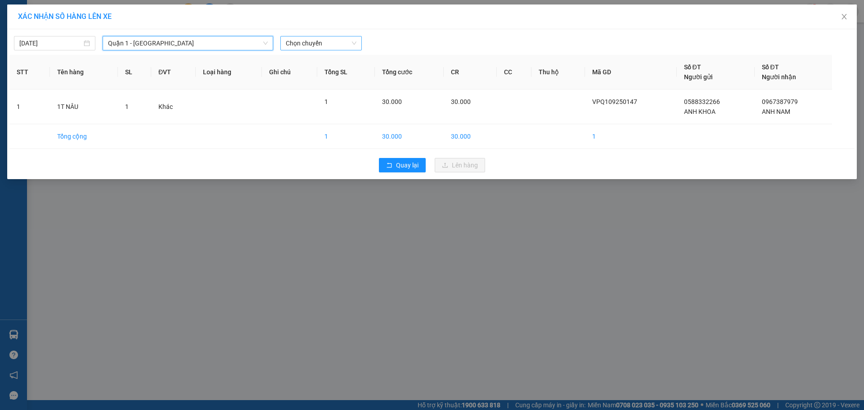
click at [317, 46] on span "Chọn chuyến" at bounding box center [321, 42] width 71 height 13
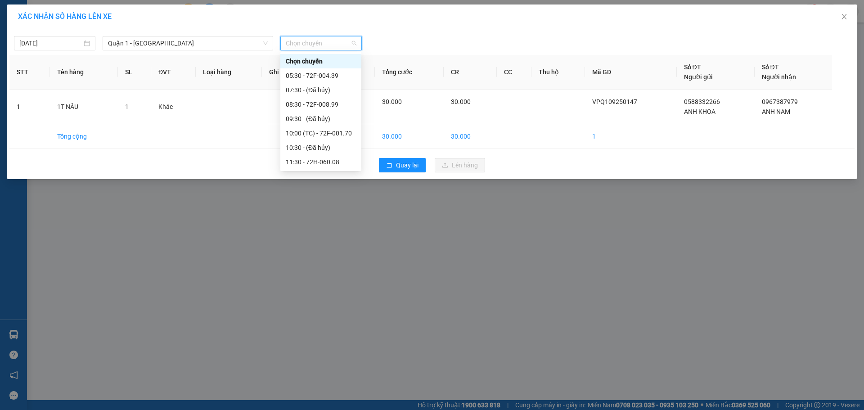
click at [322, 200] on div "14:30 - 72H-068.06" at bounding box center [321, 205] width 70 height 10
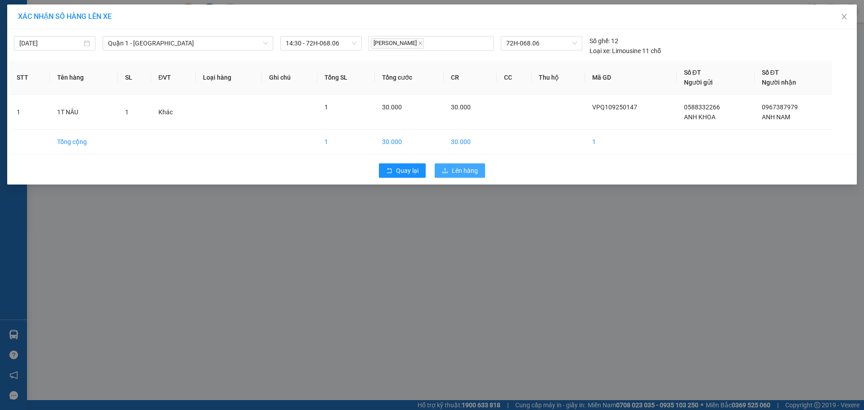
click at [472, 167] on span "Lên hàng" at bounding box center [465, 171] width 26 height 10
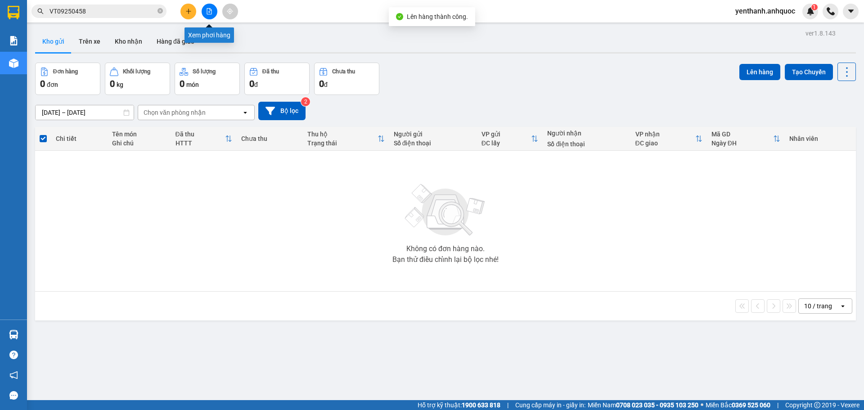
click at [208, 12] on icon "file-add" at bounding box center [209, 11] width 6 height 6
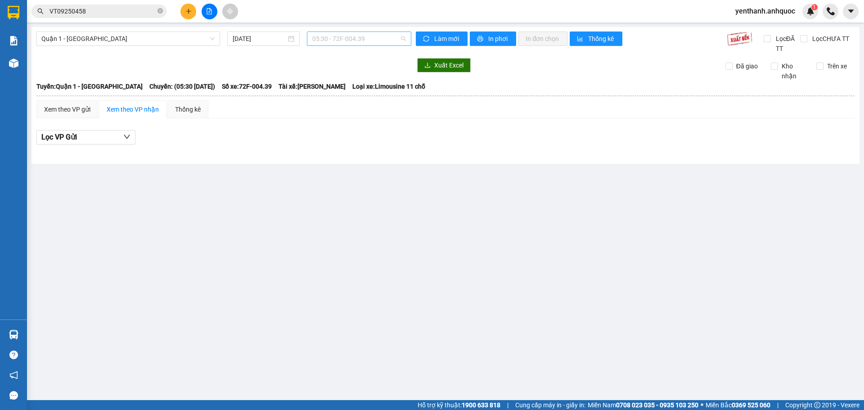
click at [374, 42] on span "05:30 - 72F-004.39" at bounding box center [359, 38] width 94 height 13
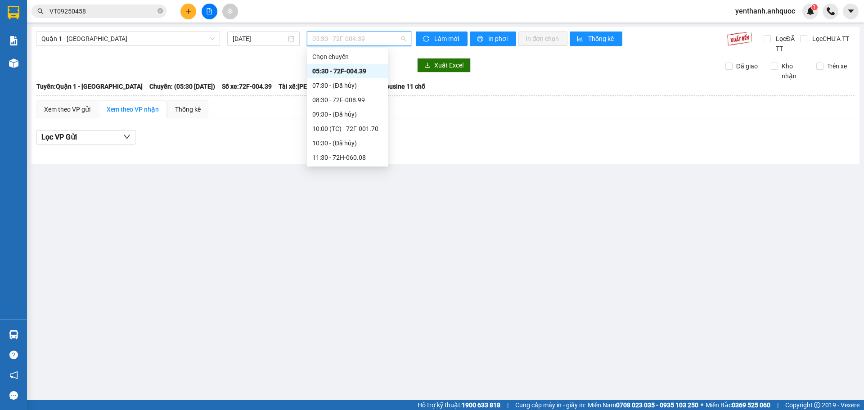
click at [355, 193] on div "14:30 - 72H-068.06" at bounding box center [347, 200] width 81 height 14
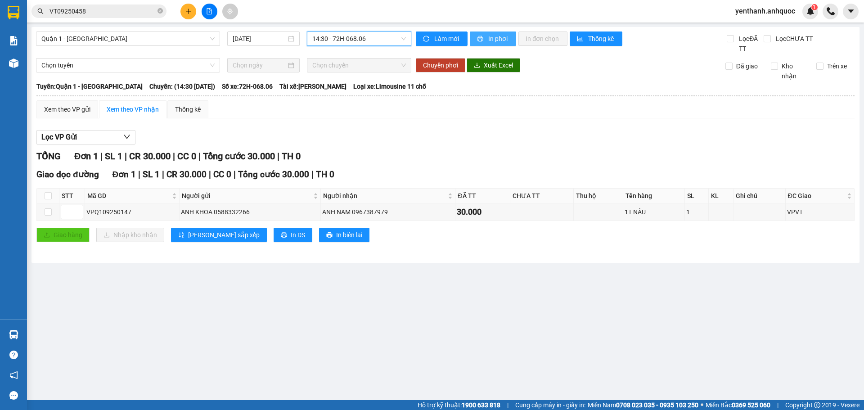
click at [486, 39] on button "In phơi" at bounding box center [493, 38] width 46 height 14
click at [496, 41] on span "In phơi" at bounding box center [498, 39] width 21 height 10
click at [186, 10] on icon "plus" at bounding box center [188, 11] width 6 height 6
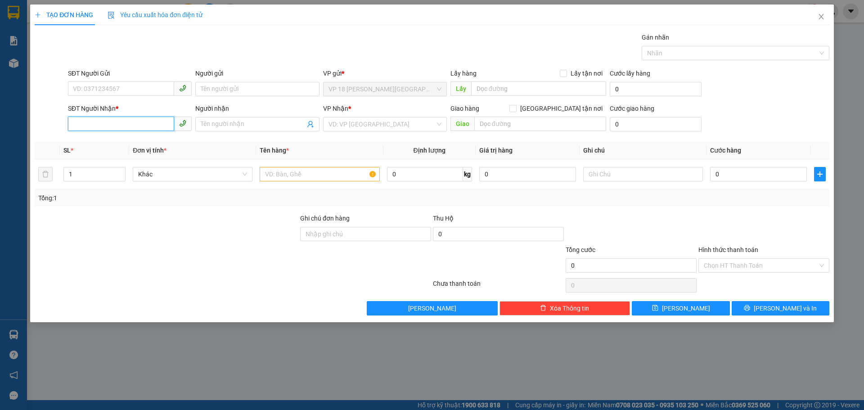
click at [139, 118] on input "SĐT Người Nhận *" at bounding box center [121, 124] width 106 height 14
click at [130, 152] on th "Đơn vị tính *" at bounding box center [192, 151] width 127 height 18
click at [134, 142] on th "Đơn vị tính *" at bounding box center [192, 151] width 127 height 18
click at [146, 121] on input "0909" at bounding box center [121, 124] width 106 height 14
click at [146, 144] on div "0909875179 - [GEOGRAPHIC_DATA]" at bounding box center [129, 142] width 113 height 10
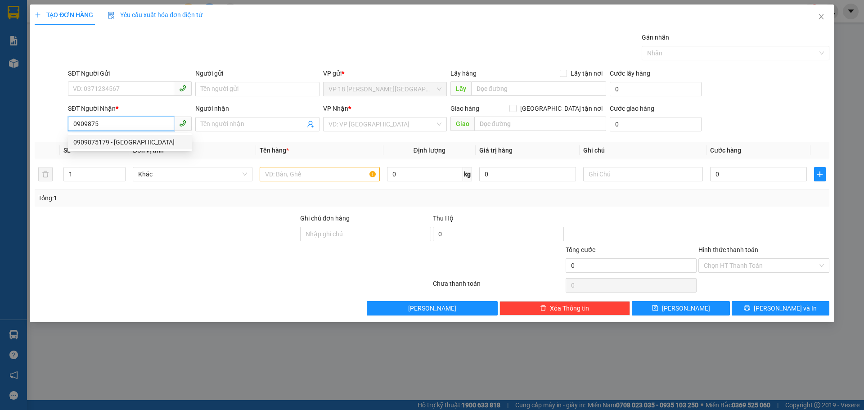
type input "0909875179"
type input "NHẬT MỸ 2"
type input "VPVT"
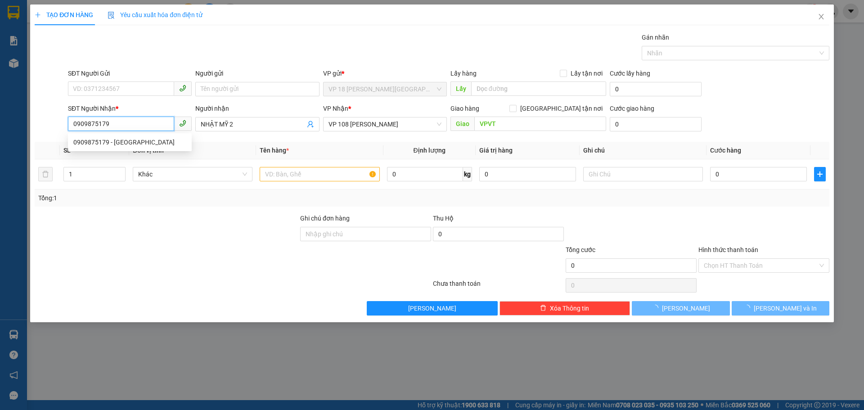
type input "50.000"
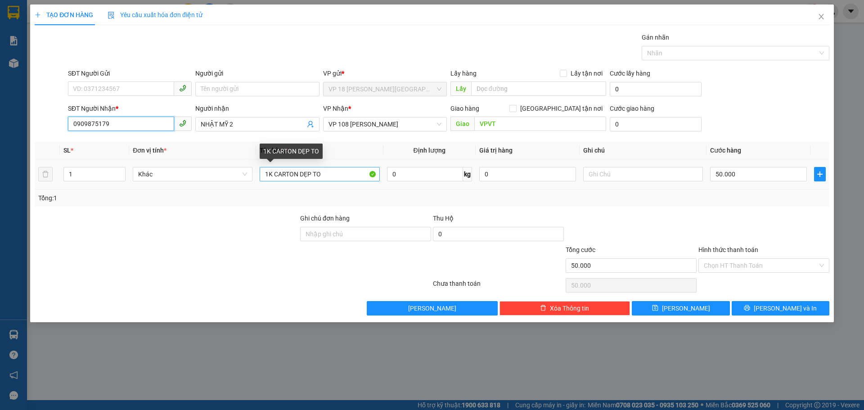
type input "0909875179"
click at [337, 174] on input "1K CARTON DẸP TO" at bounding box center [320, 174] width 120 height 14
type input "1"
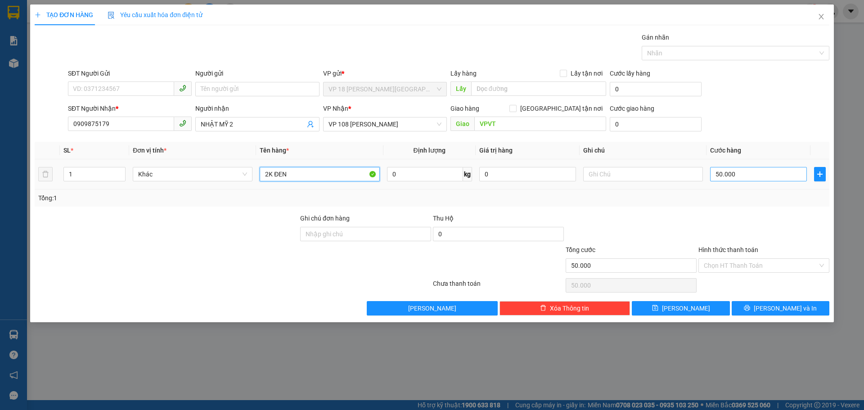
type input "2K ĐEN"
click at [752, 175] on input "50.000" at bounding box center [758, 174] width 97 height 14
type input "9"
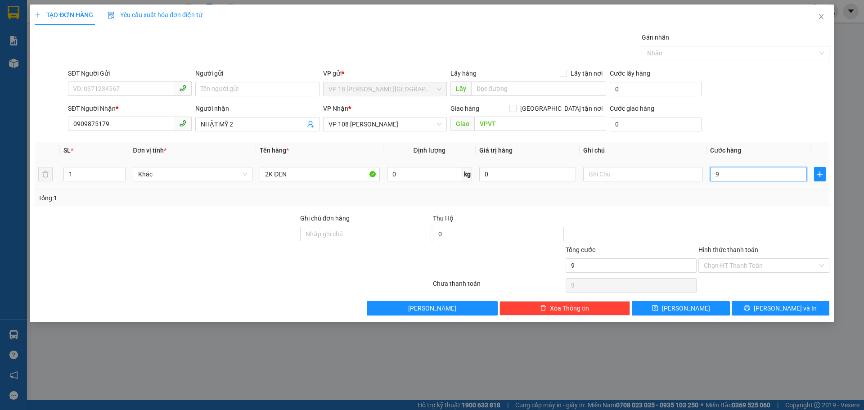
type input "90"
click at [735, 301] on button "[PERSON_NAME] và In" at bounding box center [781, 308] width 98 height 14
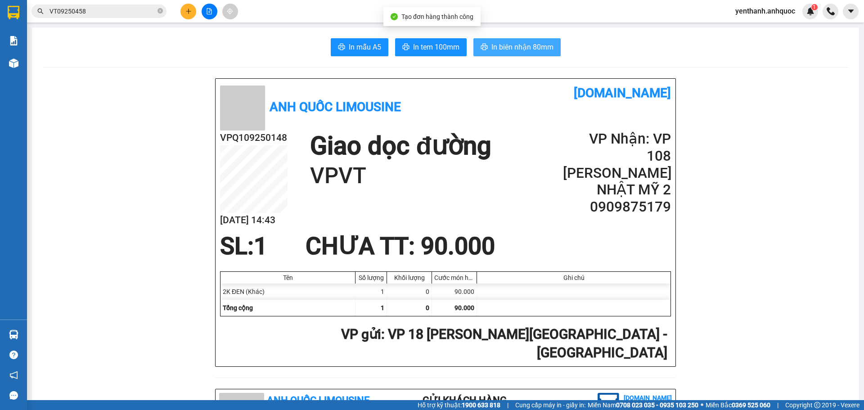
click at [522, 45] on span "In biên nhận 80mm" at bounding box center [522, 46] width 62 height 11
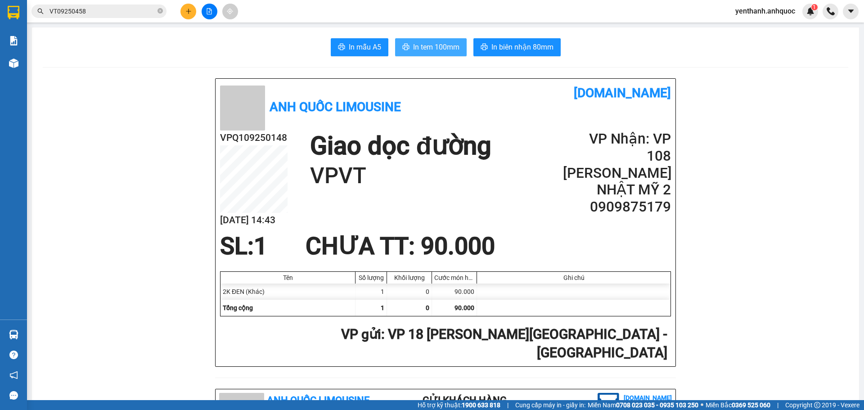
click at [427, 53] on span "In tem 100mm" at bounding box center [436, 46] width 46 height 11
click at [188, 13] on icon "plus" at bounding box center [188, 11] width 6 height 6
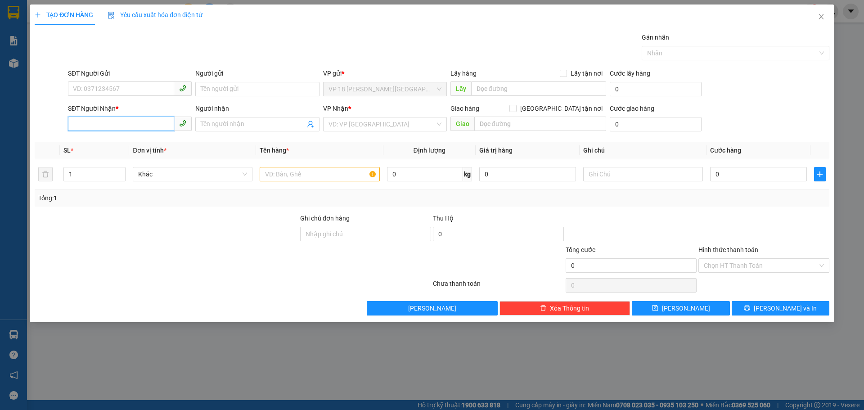
click at [106, 125] on input "SĐT Người Nhận *" at bounding box center [121, 124] width 106 height 14
paste input "0988955966"
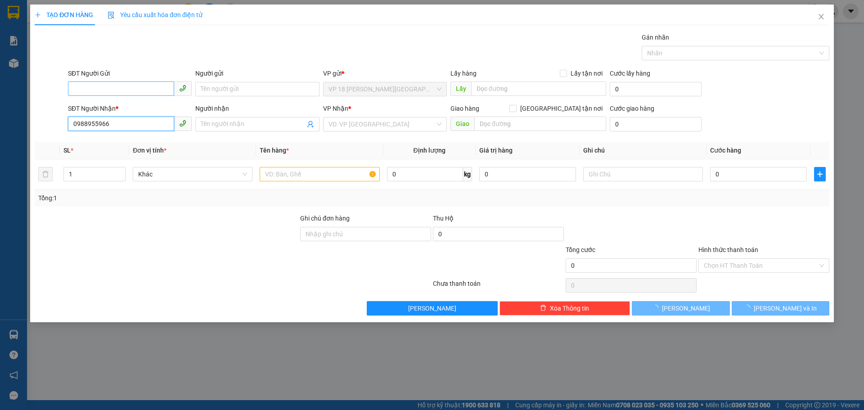
type input "0988955966"
click at [113, 84] on input "SĐT Người Gửi" at bounding box center [121, 88] width 106 height 14
paste input "0988955966"
type input "0988955966"
click at [232, 89] on input "Người gửi" at bounding box center [257, 89] width 124 height 14
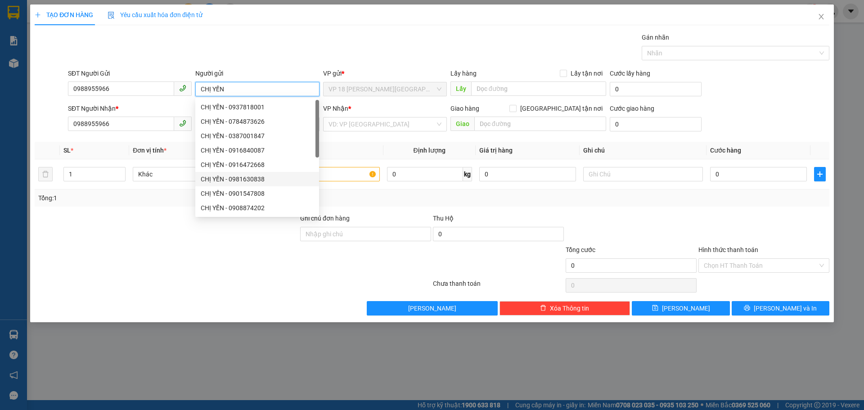
type input "CHỊ YẾN"
click at [154, 243] on div at bounding box center [166, 228] width 265 height 31
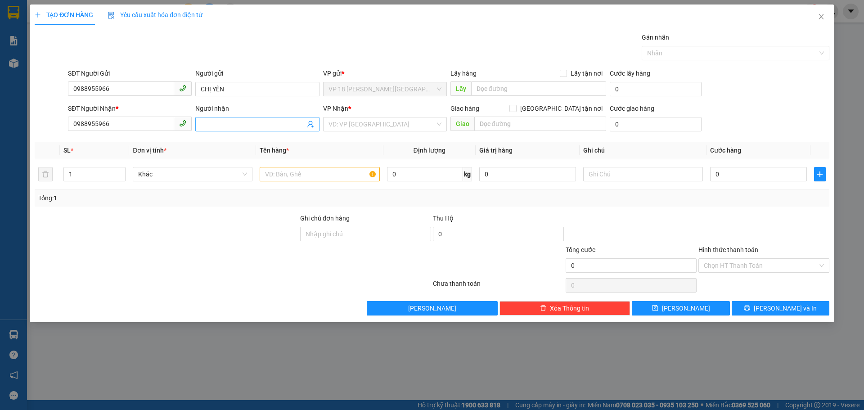
click at [232, 118] on span at bounding box center [257, 124] width 124 height 14
type input "CHỊ YẾN"
click at [369, 129] on input "search" at bounding box center [381, 123] width 107 height 13
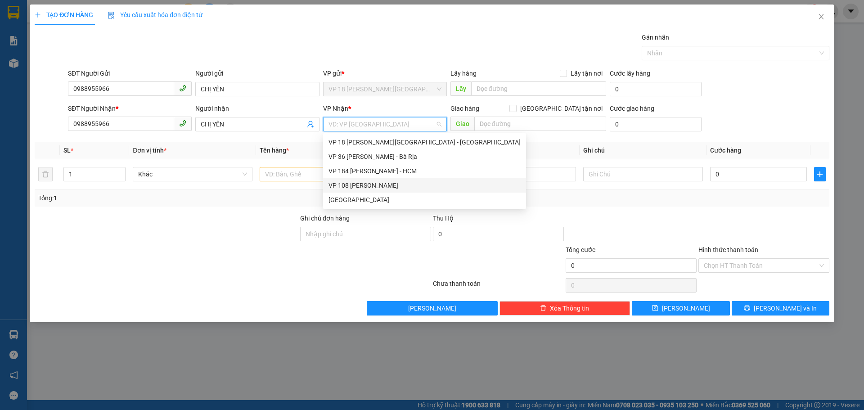
click at [394, 185] on div "VP 108 [PERSON_NAME]" at bounding box center [424, 185] width 192 height 10
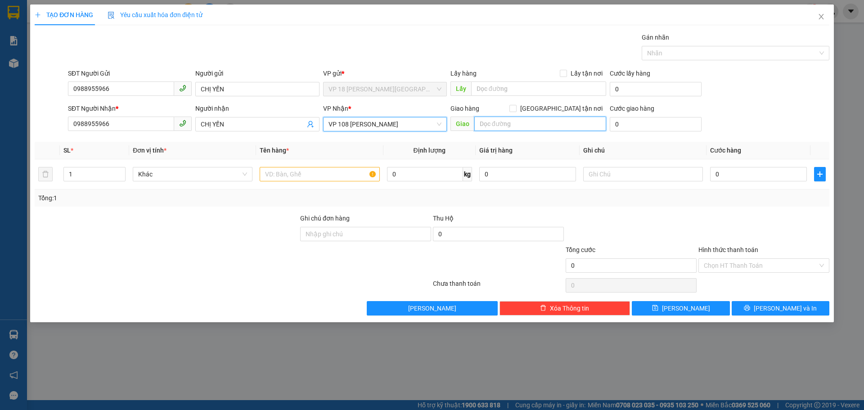
click at [499, 121] on input "text" at bounding box center [540, 124] width 132 height 14
type input "VPVT"
click at [324, 174] on input "text" at bounding box center [320, 174] width 120 height 14
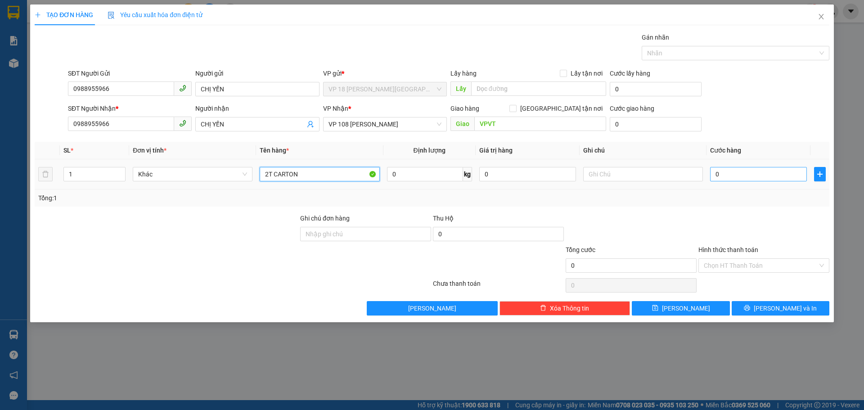
type input "2T CARTON"
click at [734, 178] on input "0" at bounding box center [758, 174] width 97 height 14
type input "7"
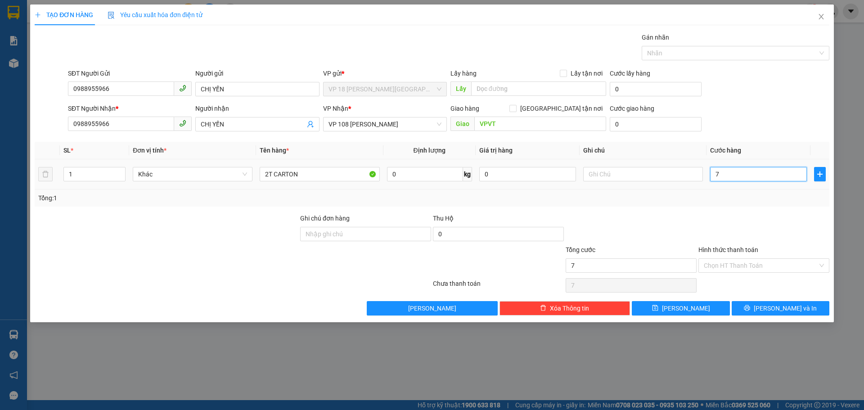
type input "70"
type input "700"
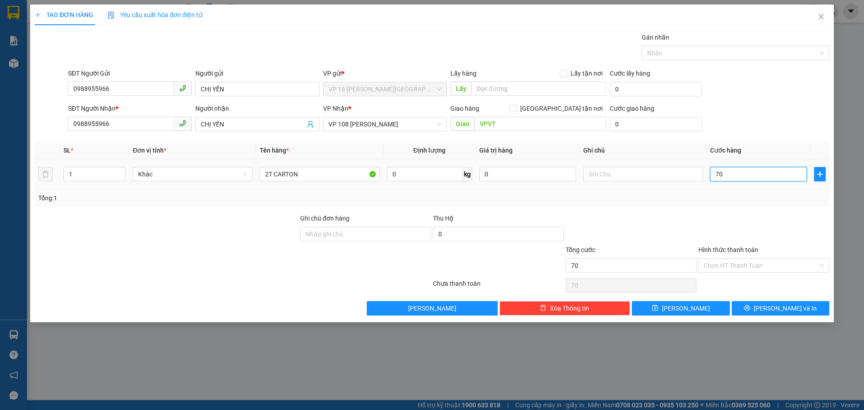
type input "700"
type input "7.000"
type input "70.000"
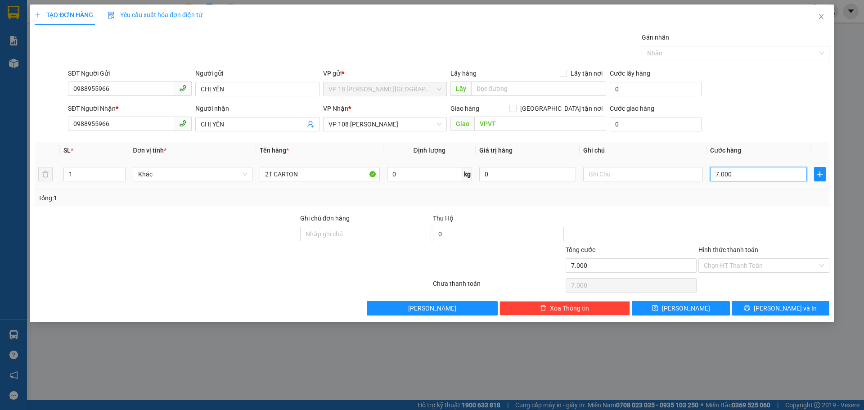
type input "70.000"
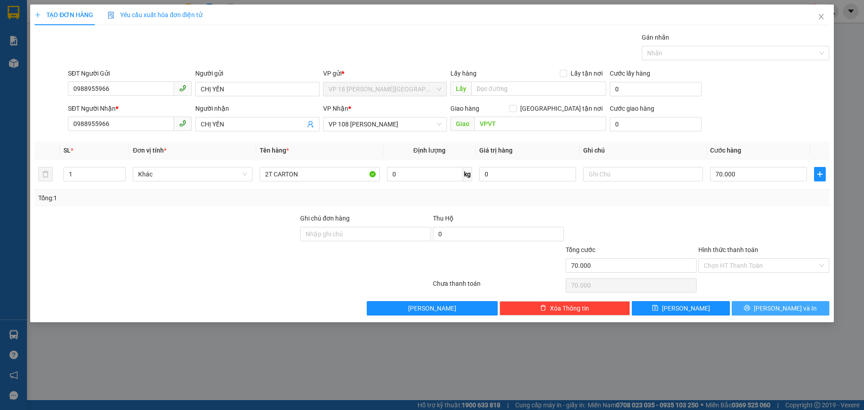
click at [750, 306] on icon "printer" at bounding box center [747, 308] width 6 height 6
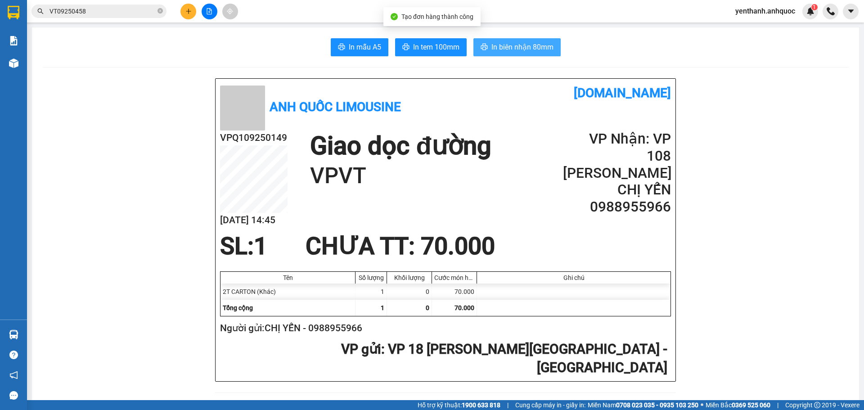
click at [523, 51] on span "In biên nhận 80mm" at bounding box center [522, 46] width 62 height 11
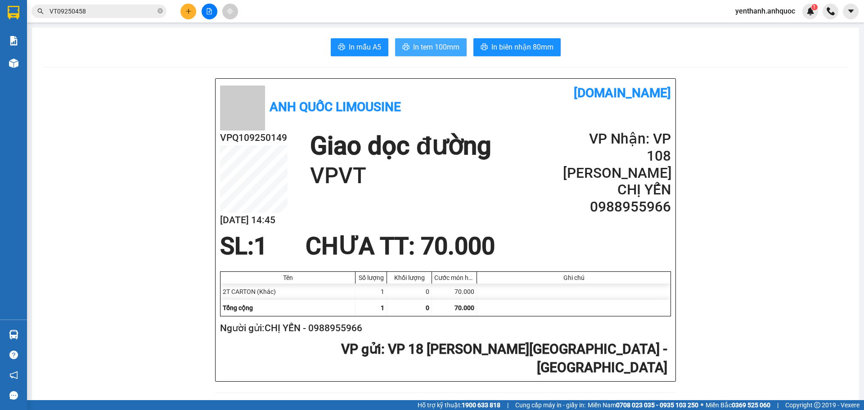
click at [440, 49] on span "In tem 100mm" at bounding box center [436, 46] width 46 height 11
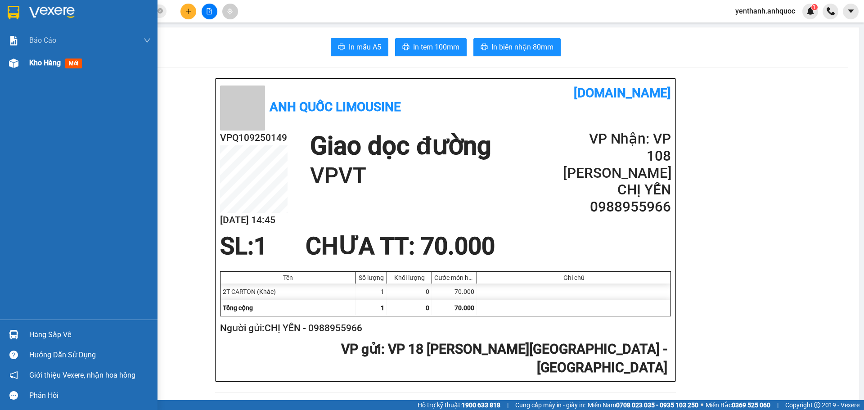
click at [47, 61] on span "Kho hàng" at bounding box center [44, 62] width 31 height 9
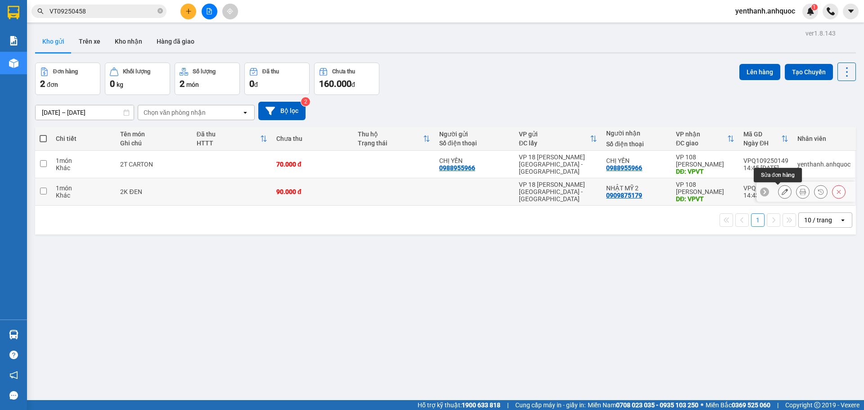
click at [782, 192] on icon at bounding box center [785, 192] width 6 height 6
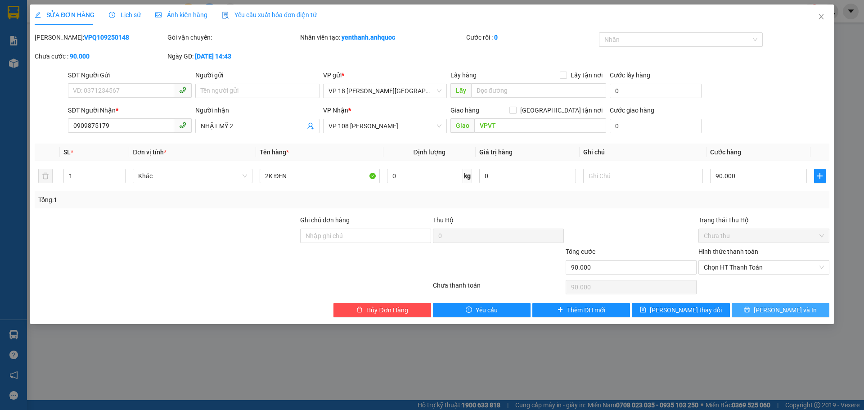
click at [755, 311] on button "[PERSON_NAME] và In" at bounding box center [781, 310] width 98 height 14
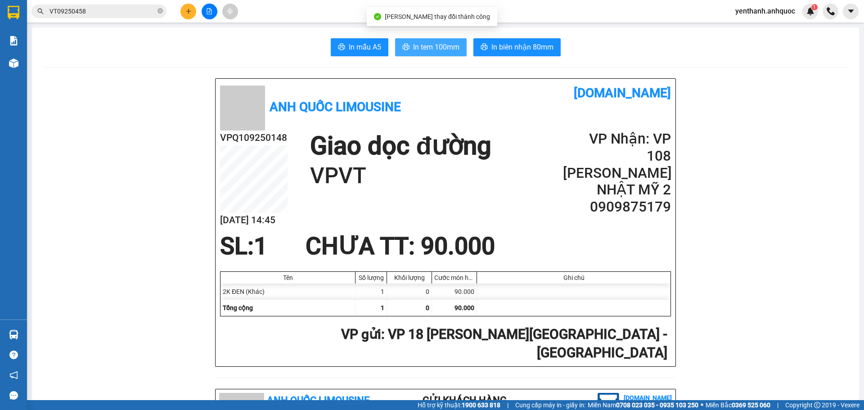
click at [425, 48] on span "In tem 100mm" at bounding box center [436, 46] width 46 height 11
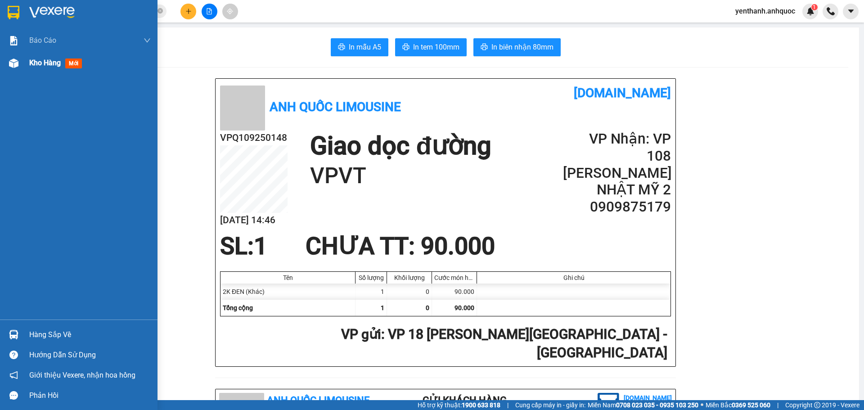
click at [42, 67] on div "Kho hàng mới" at bounding box center [57, 62] width 56 height 11
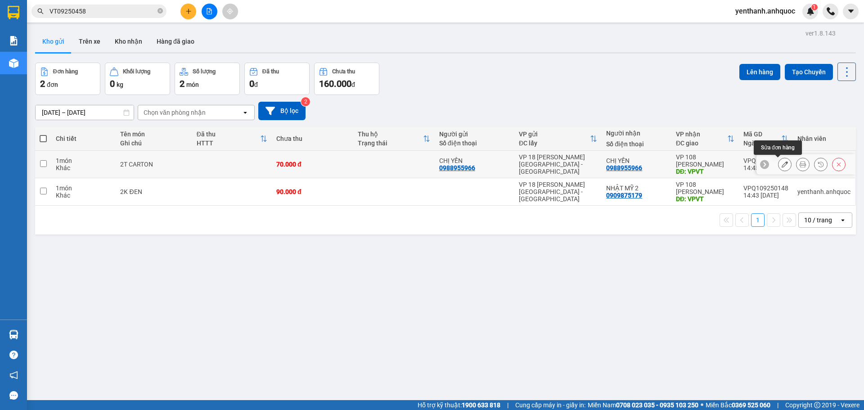
click at [778, 171] on button at bounding box center [784, 165] width 13 height 16
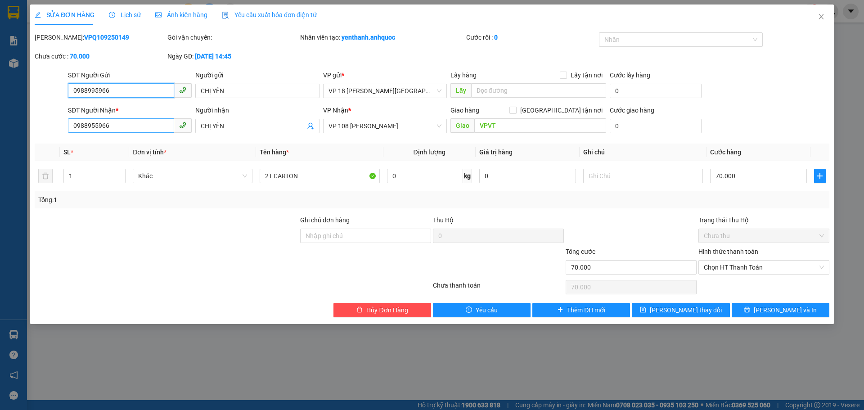
type input "0988995966"
click at [95, 128] on input "0988955966" at bounding box center [121, 125] width 106 height 14
type input "0988995966"
click at [779, 312] on span "[PERSON_NAME] và In" at bounding box center [785, 310] width 63 height 10
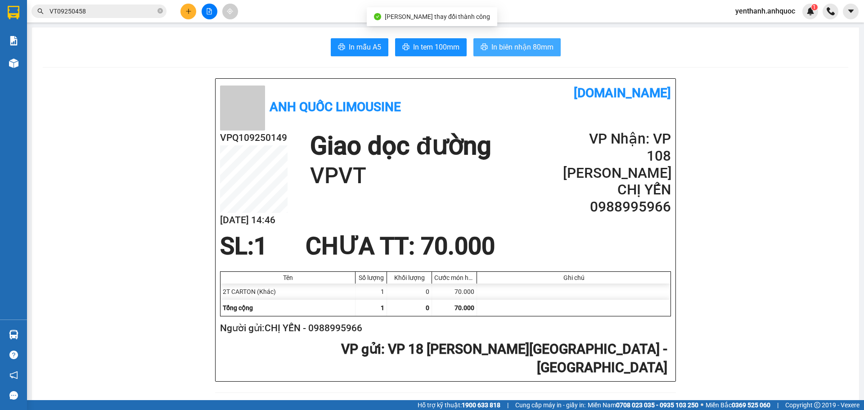
click at [545, 48] on span "In biên nhận 80mm" at bounding box center [522, 46] width 62 height 11
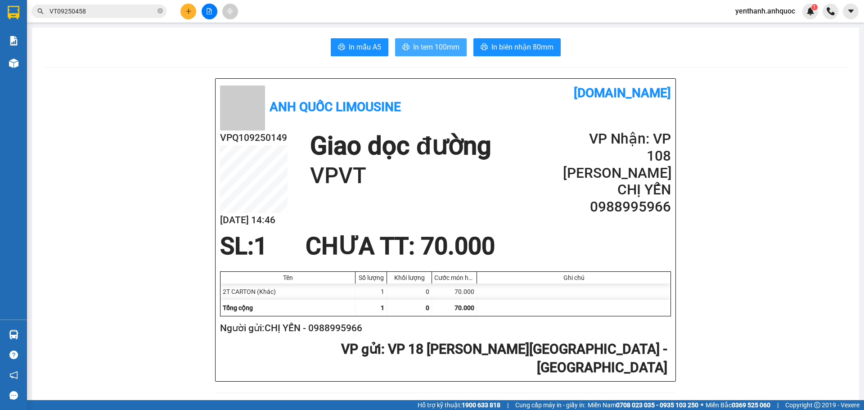
click at [432, 50] on span "In tem 100mm" at bounding box center [436, 46] width 46 height 11
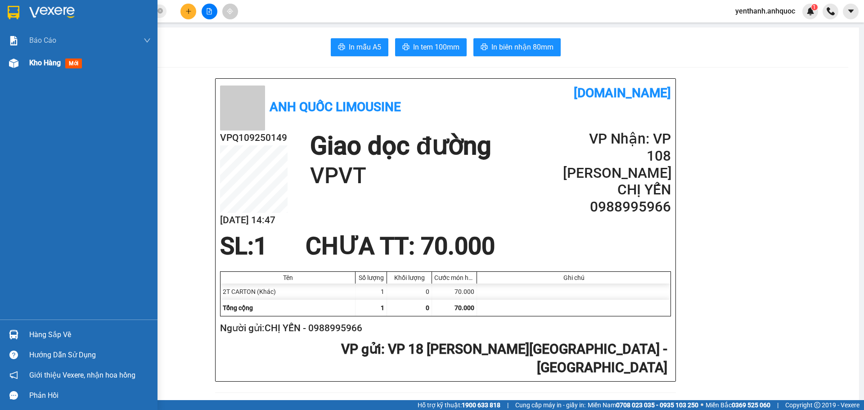
click at [2, 62] on div "Kho hàng mới" at bounding box center [78, 63] width 157 height 22
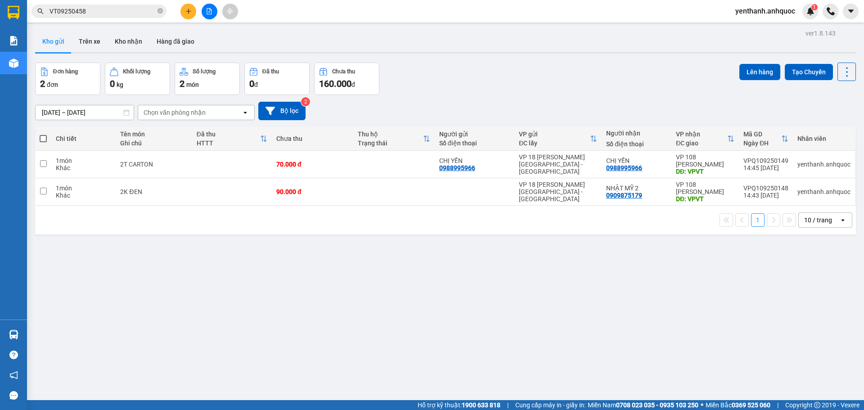
click at [45, 140] on span at bounding box center [43, 138] width 7 height 7
click at [43, 134] on input "checkbox" at bounding box center [43, 134] width 0 height 0
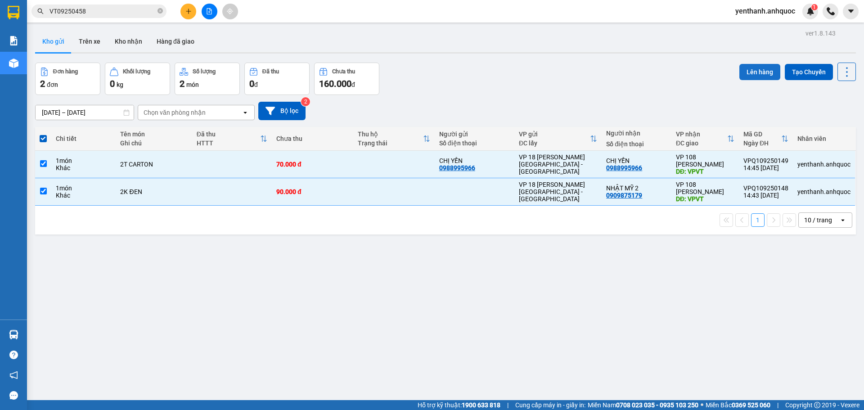
click at [739, 74] on button "Lên hàng" at bounding box center [759, 72] width 41 height 16
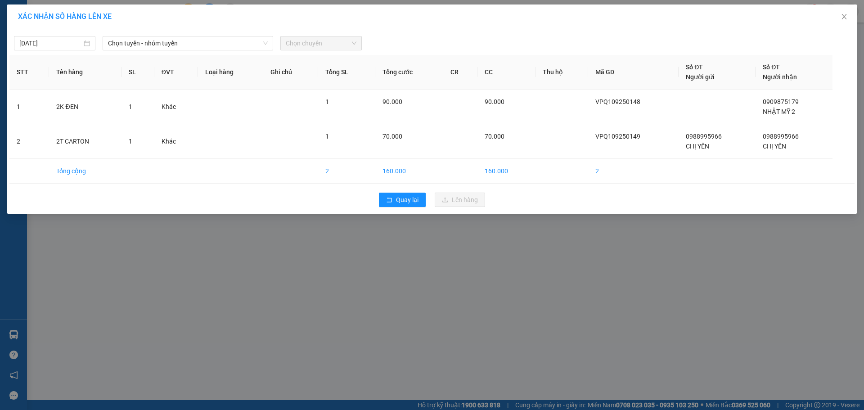
click at [241, 34] on div "[DATE] Chọn tuyến - nhóm tuyến Chọn chuyến" at bounding box center [431, 40] width 845 height 19
click at [243, 47] on span "Chọn tuyến - nhóm tuyến" at bounding box center [188, 42] width 160 height 13
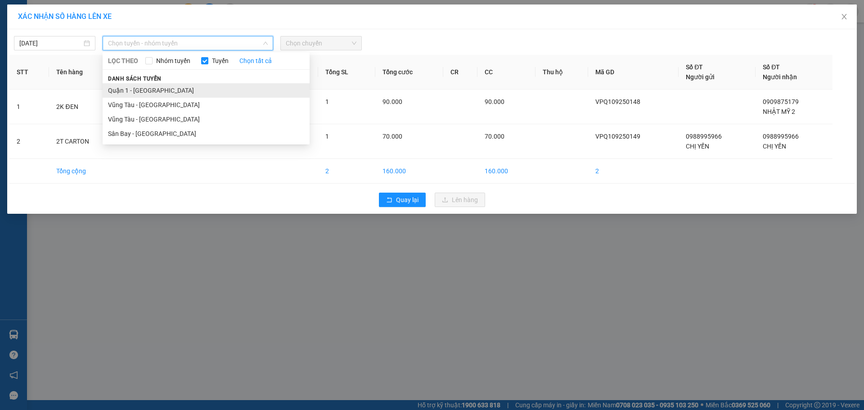
click at [237, 86] on li "Quận 1 - [GEOGRAPHIC_DATA]" at bounding box center [206, 90] width 207 height 14
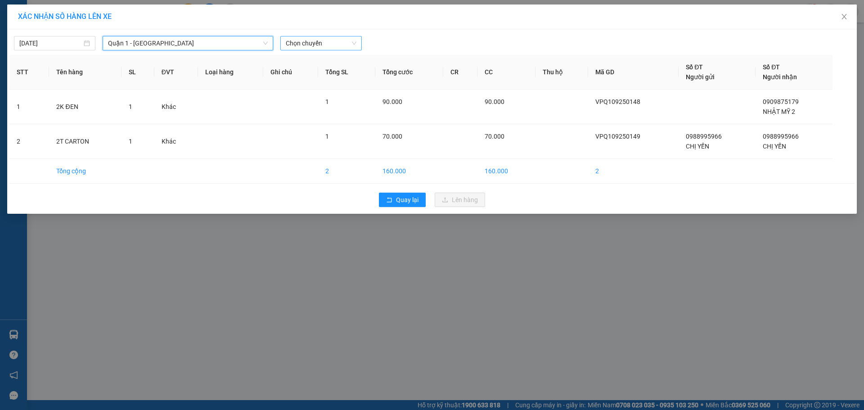
click at [310, 46] on span "Chọn chuyến" at bounding box center [321, 42] width 71 height 13
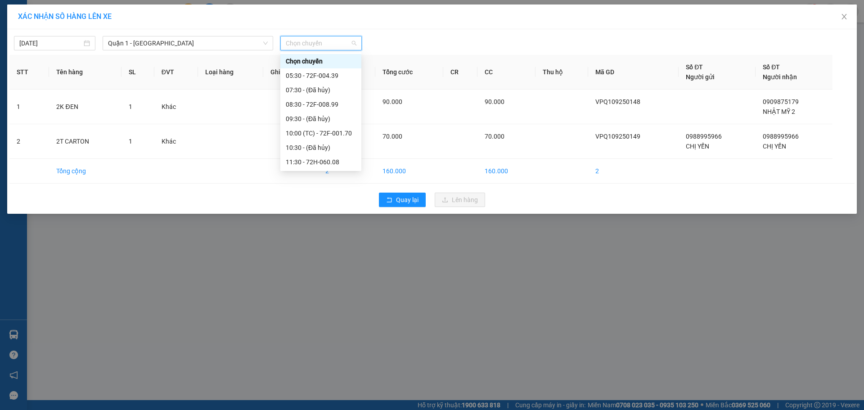
click at [323, 215] on div "15:01 (TC) - 72F-007.64" at bounding box center [321, 220] width 70 height 10
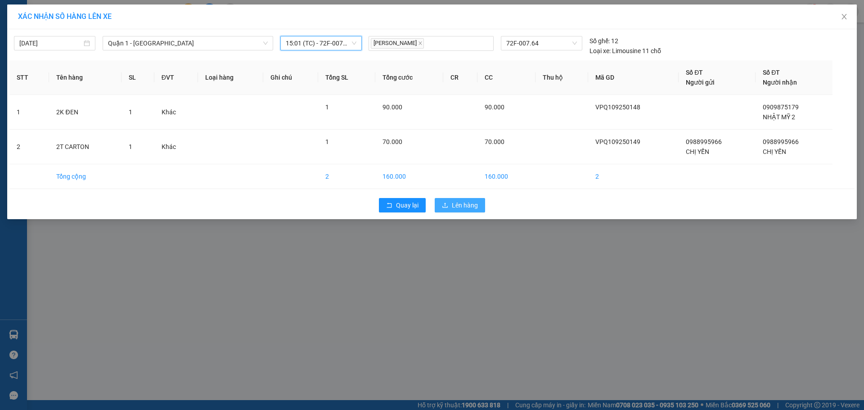
click at [457, 202] on span "Lên hàng" at bounding box center [465, 205] width 26 height 10
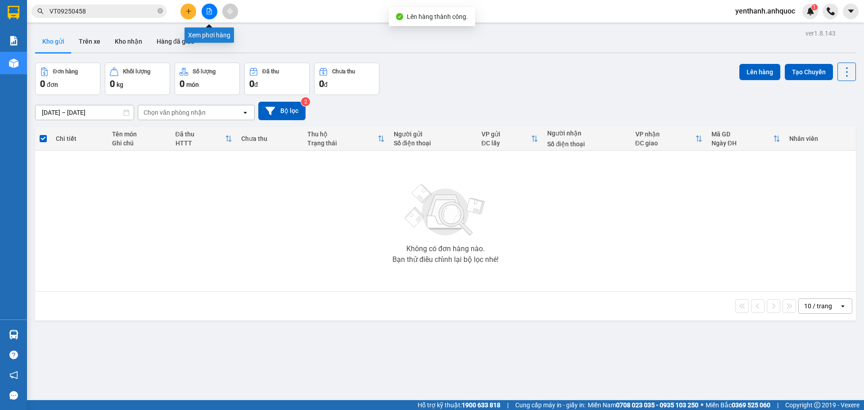
click at [214, 13] on button at bounding box center [210, 12] width 16 height 16
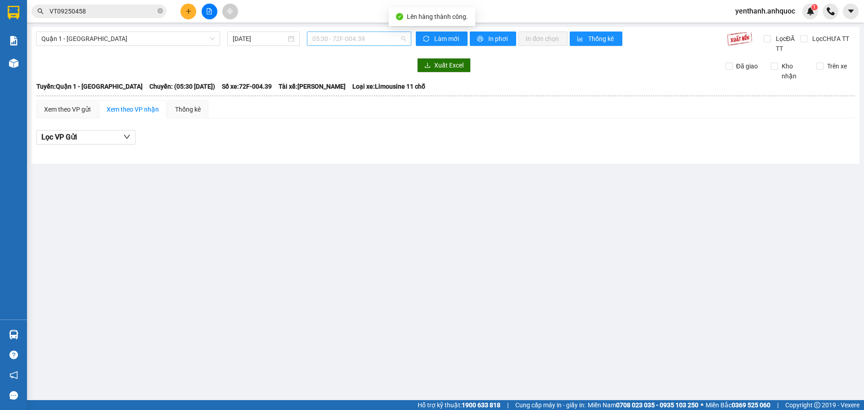
click at [371, 40] on span "05:30 - 72F-004.39" at bounding box center [359, 38] width 94 height 13
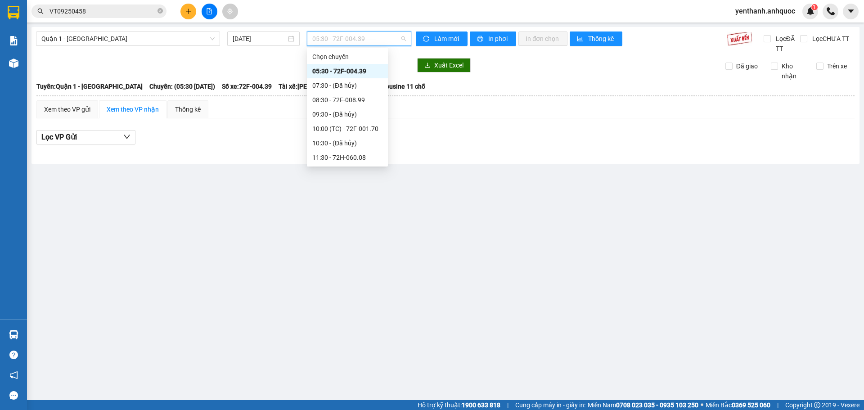
click at [351, 210] on div "15:01 (TC) - 72F-007.64" at bounding box center [347, 215] width 70 height 10
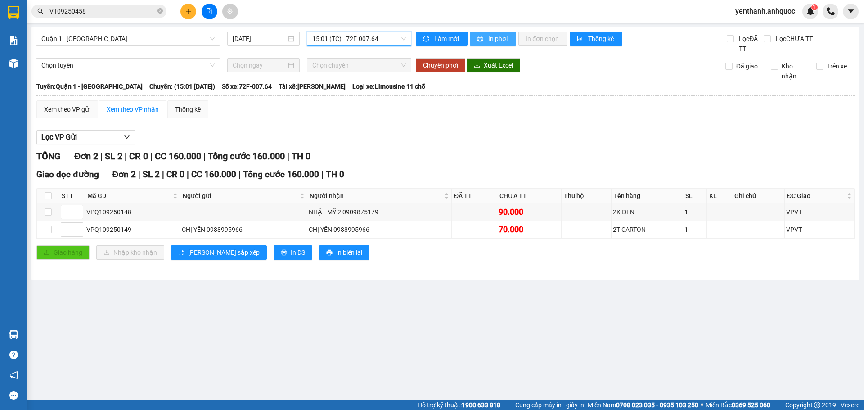
click at [499, 40] on span "In phơi" at bounding box center [498, 39] width 21 height 10
click at [490, 40] on span "In phơi" at bounding box center [498, 39] width 21 height 10
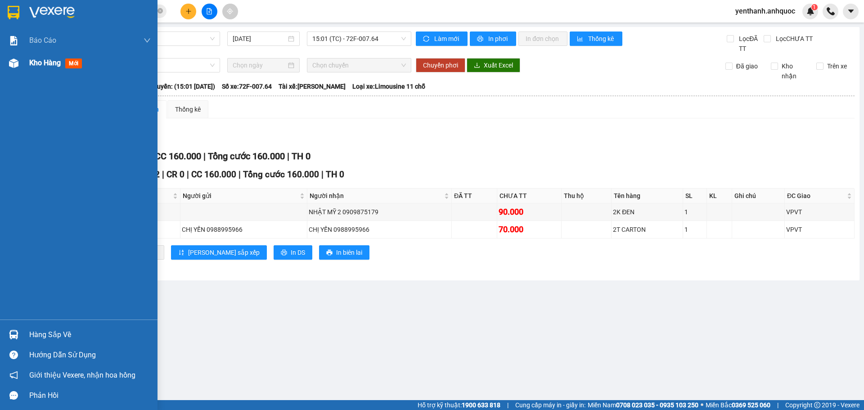
click at [20, 63] on div at bounding box center [14, 63] width 16 height 16
